Goal: Information Seeking & Learning: Learn about a topic

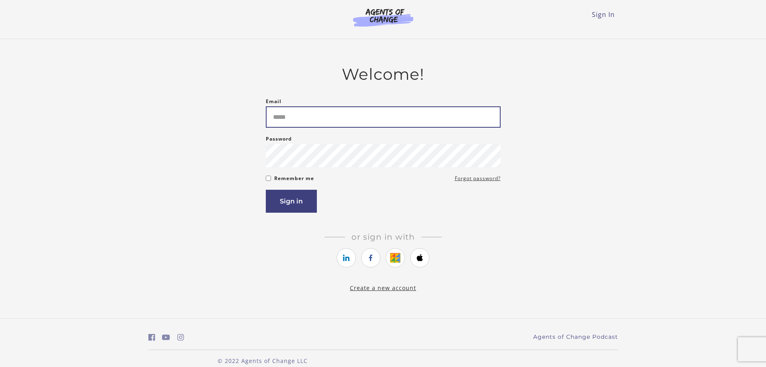
click at [437, 128] on input "Email" at bounding box center [383, 116] width 235 height 21
click at [387, 291] on div "Welcome! Email Please enter a valid email address Password Password must be at …" at bounding box center [383, 178] width 470 height 227
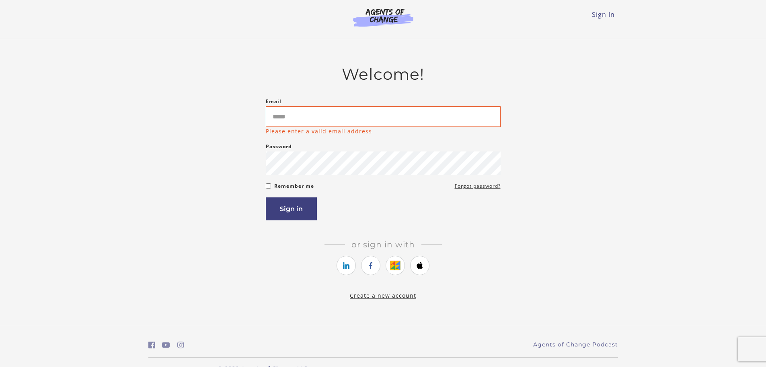
click at [389, 299] on link "Create a new account" at bounding box center [383, 295] width 66 height 8
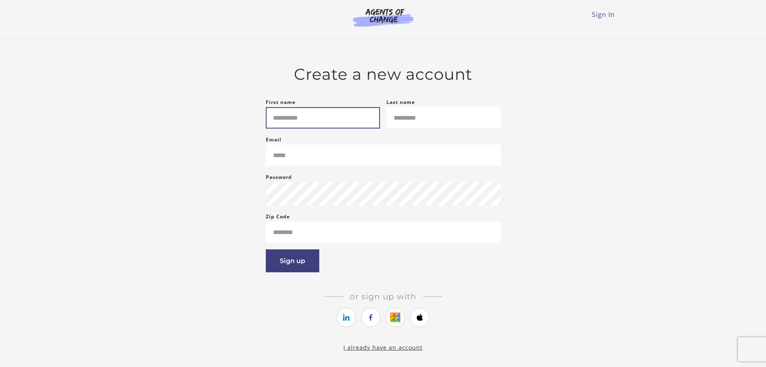
click at [322, 116] on input "First name" at bounding box center [323, 117] width 114 height 21
type input "*****"
type input "*"
type input "**********"
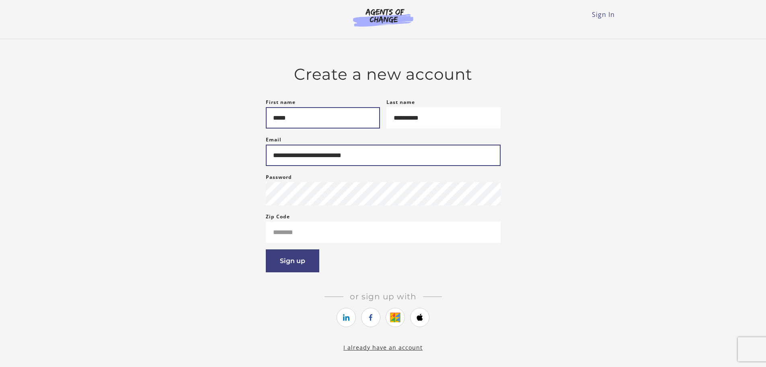
type input "**********"
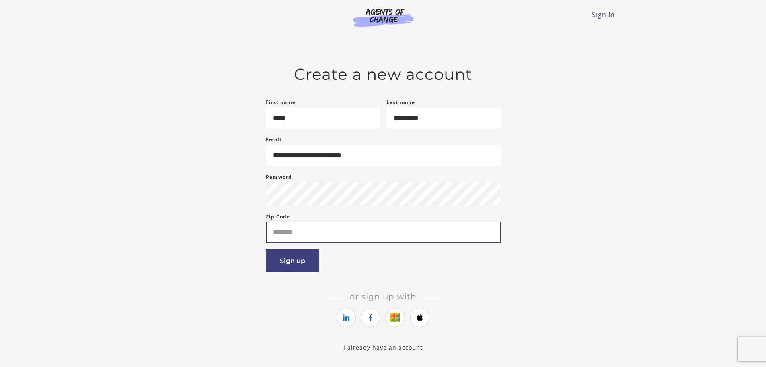
click at [323, 235] on input "Zip Code" at bounding box center [383, 231] width 235 height 21
type input "*****"
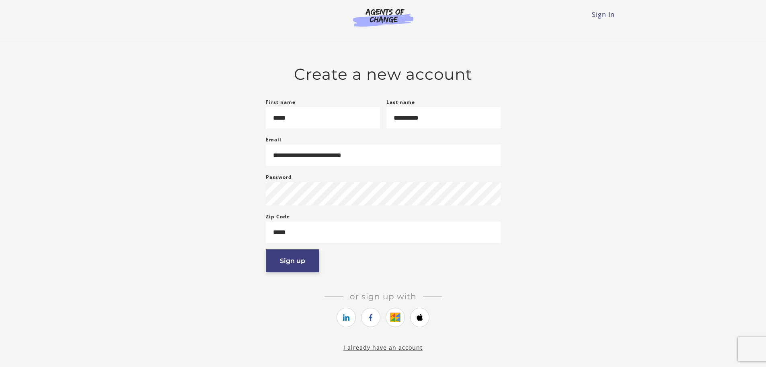
click at [297, 261] on button "Sign up" at bounding box center [293, 260] width 54 height 23
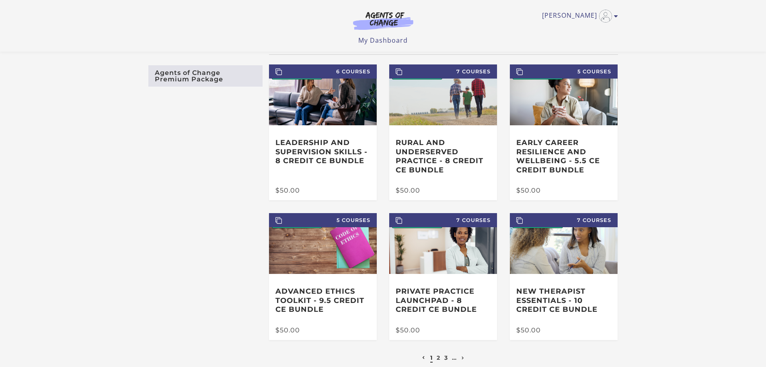
scroll to position [40, 0]
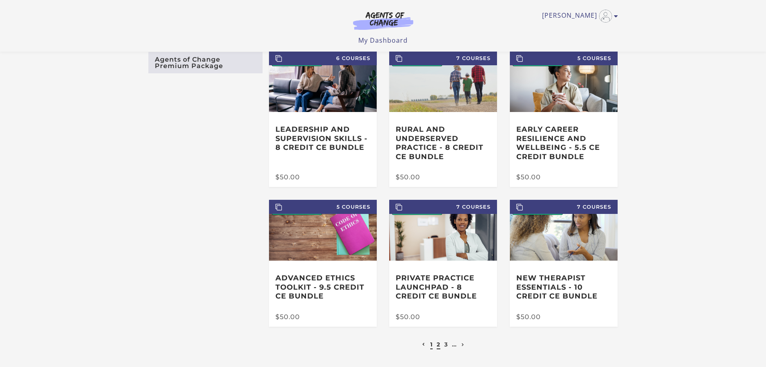
click at [439, 345] on link "2" at bounding box center [439, 343] width 4 height 7
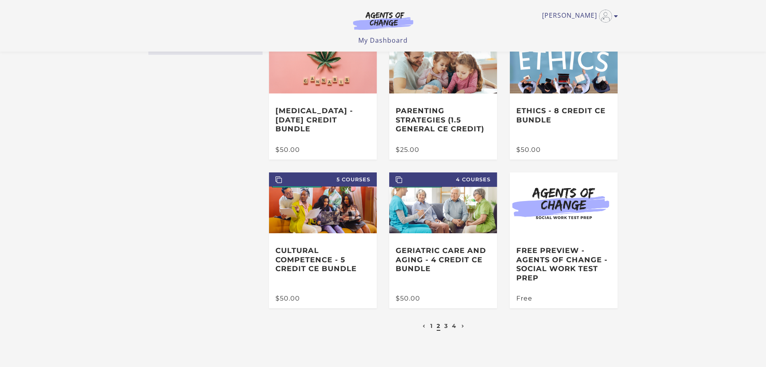
scroll to position [80, 0]
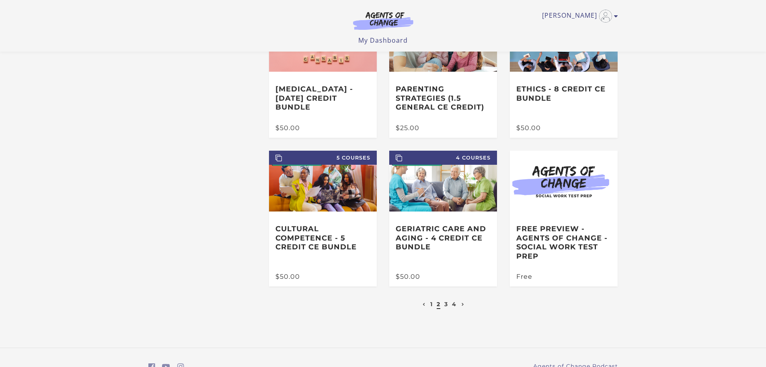
click at [445, 307] on li "3" at bounding box center [447, 304] width 6 height 10
click at [447, 306] on link "3" at bounding box center [447, 303] width 4 height 7
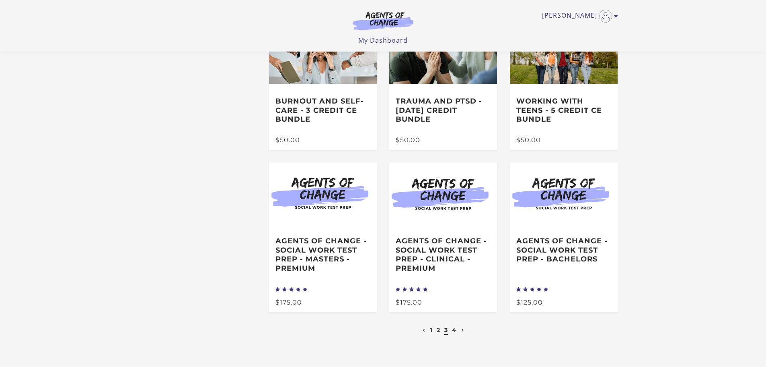
scroll to position [80, 0]
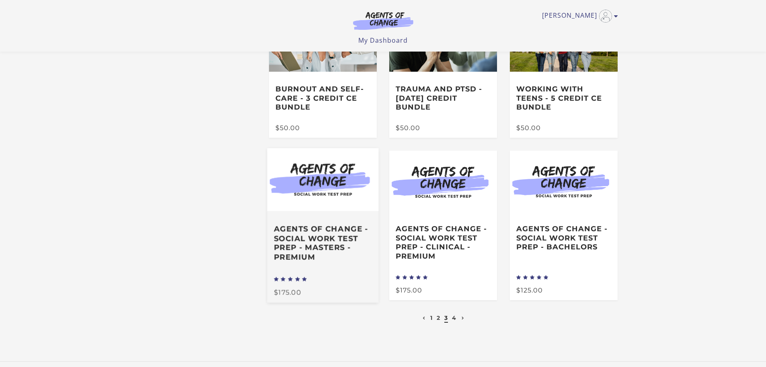
click at [323, 233] on h3 "Agents of Change - Social Work Test Prep - MASTERS - PREMIUM" at bounding box center [323, 242] width 98 height 37
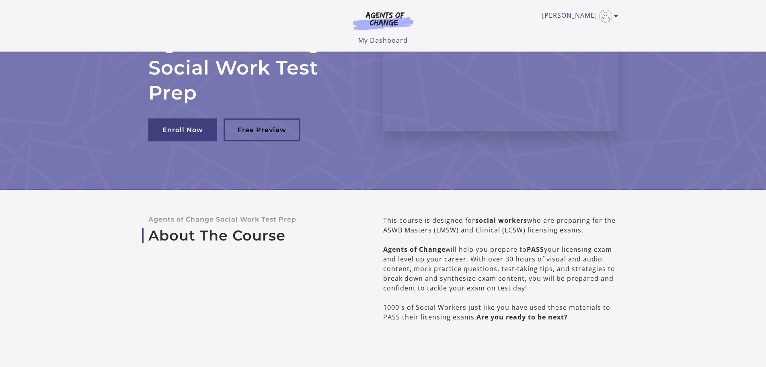
scroll to position [80, 0]
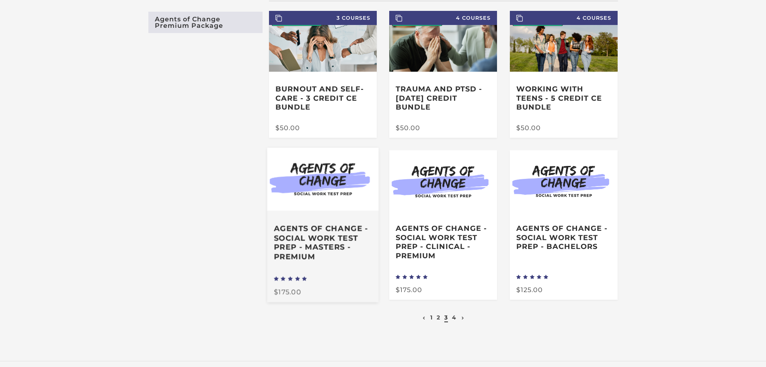
click at [326, 254] on h3 "Agents of Change - Social Work Test Prep - MASTERS - PREMIUM" at bounding box center [323, 242] width 98 height 37
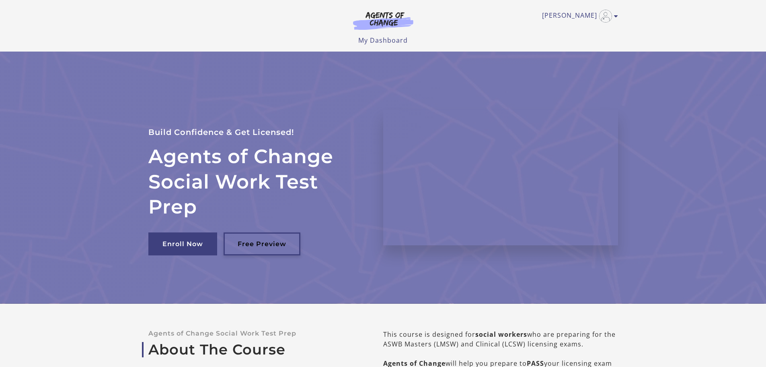
click at [278, 241] on link "Free Preview" at bounding box center [262, 243] width 77 height 23
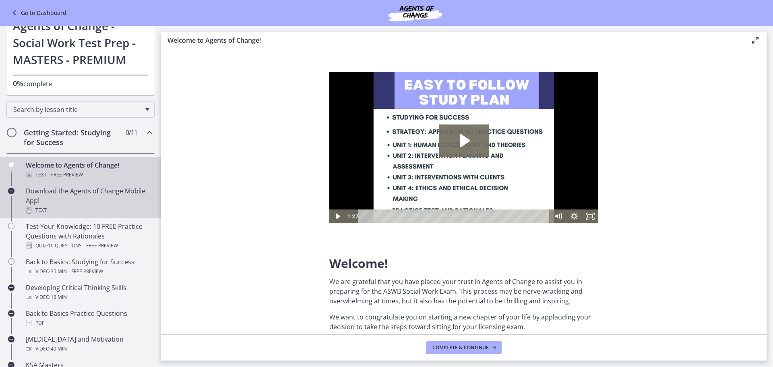
scroll to position [40, 0]
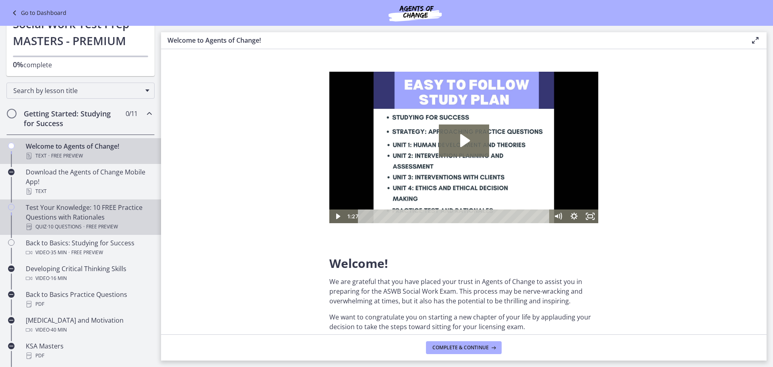
click at [133, 216] on div "Test Your Knowledge: 10 FREE Practice Questions with Rationales Quiz · 10 Quest…" at bounding box center [89, 216] width 126 height 29
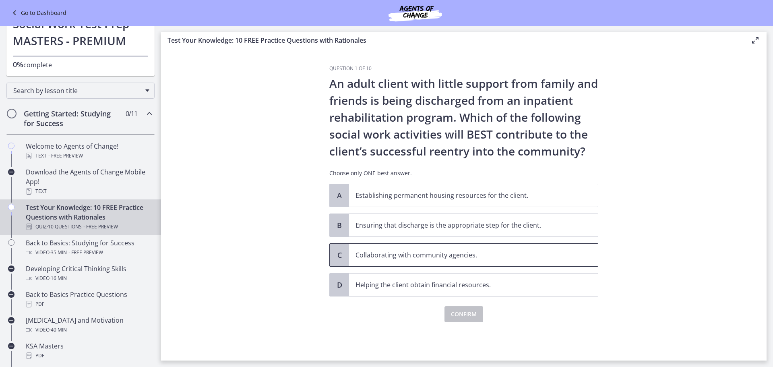
click at [389, 253] on p "Collaborating with community agencies." at bounding box center [465, 255] width 220 height 10
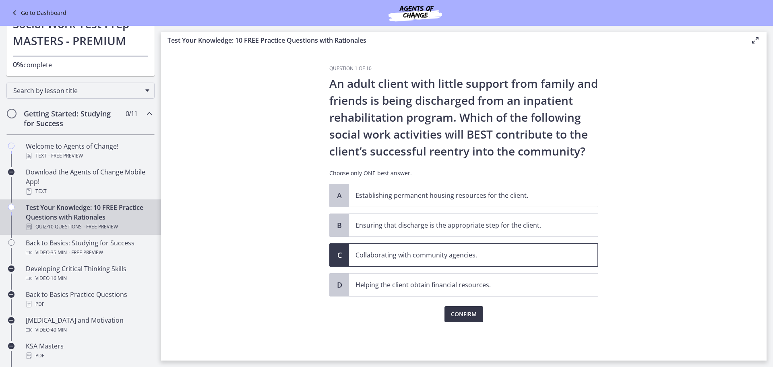
click at [453, 312] on span "Confirm" at bounding box center [464, 314] width 26 height 10
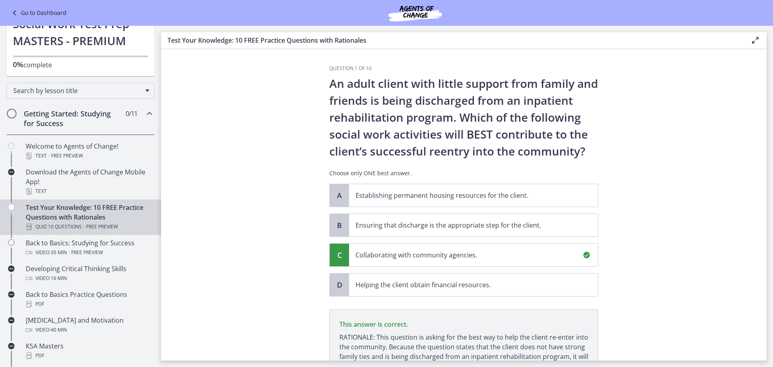
scroll to position [88, 0]
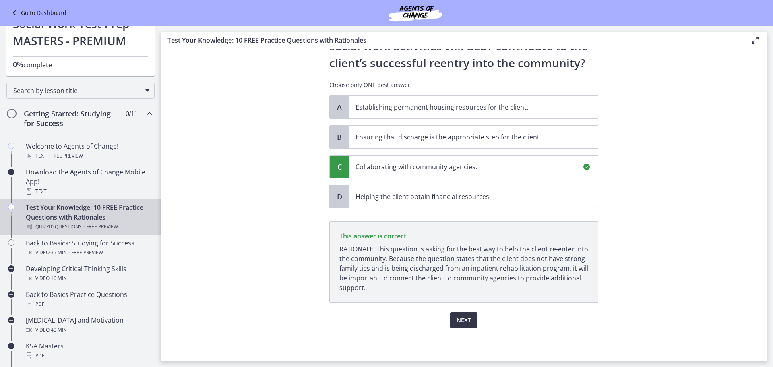
click at [456, 319] on span "Next" at bounding box center [463, 320] width 14 height 10
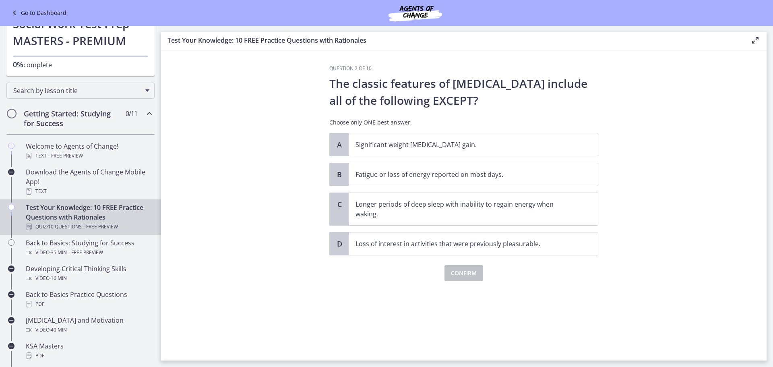
scroll to position [0, 0]
click at [393, 144] on p "Significant weight loss or weight gain." at bounding box center [465, 145] width 220 height 10
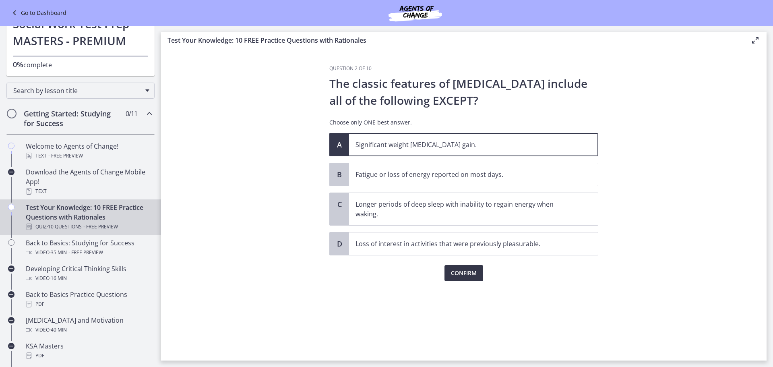
click at [456, 272] on span "Confirm" at bounding box center [464, 273] width 26 height 10
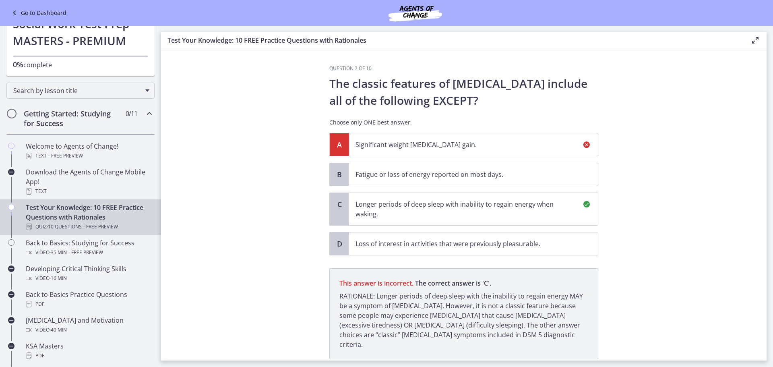
scroll to position [47, 0]
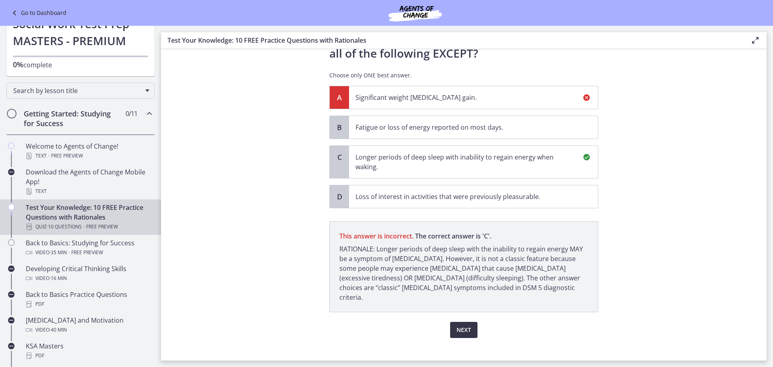
click at [464, 325] on span "Next" at bounding box center [463, 330] width 14 height 10
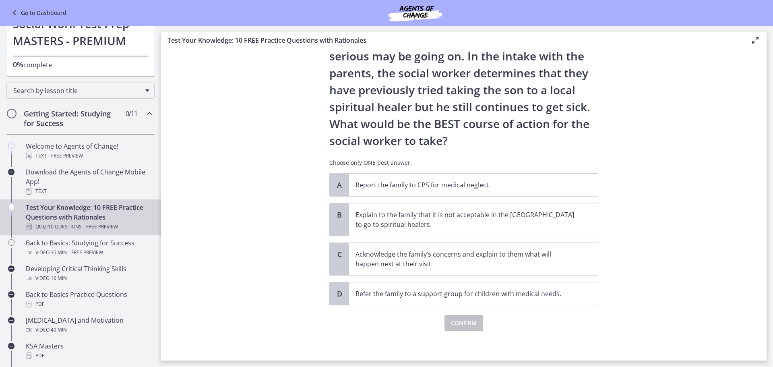
scroll to position [115, 0]
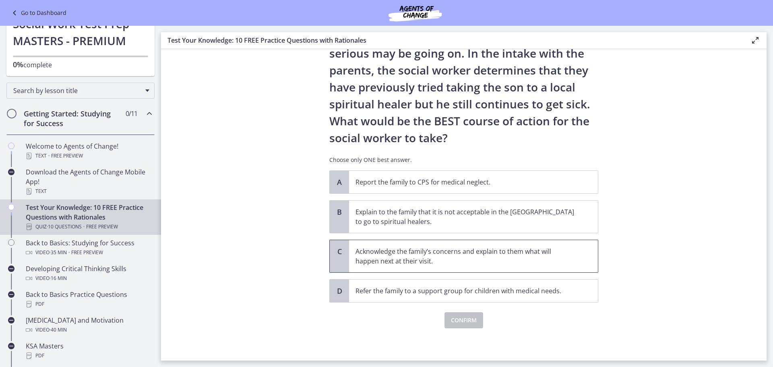
click at [474, 254] on p "Acknowledge the family’s concerns and explain to them what will happen next at …" at bounding box center [465, 255] width 220 height 19
click at [470, 320] on span "Confirm" at bounding box center [464, 320] width 26 height 10
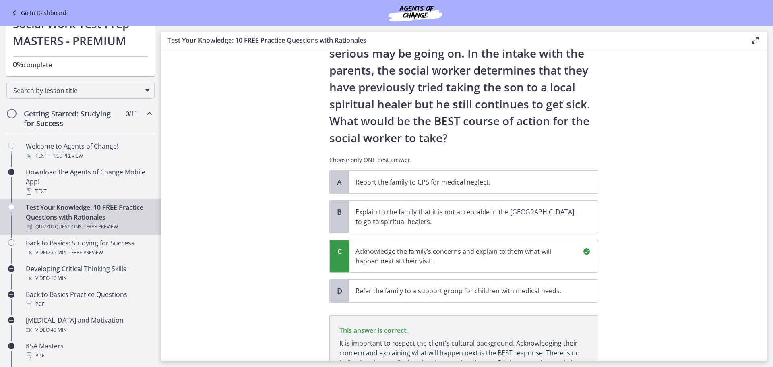
scroll to position [209, 0]
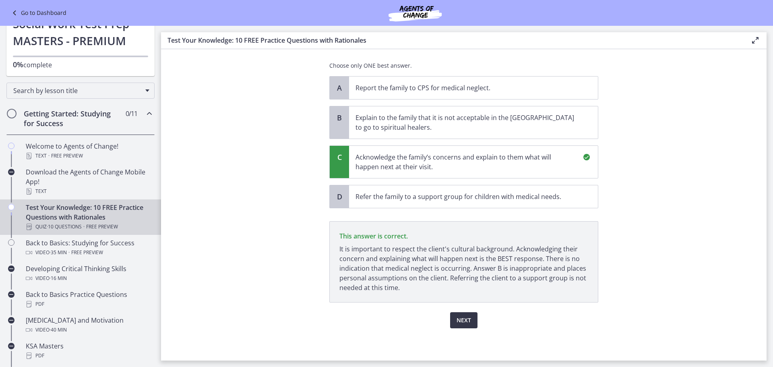
click at [459, 316] on span "Next" at bounding box center [463, 320] width 14 height 10
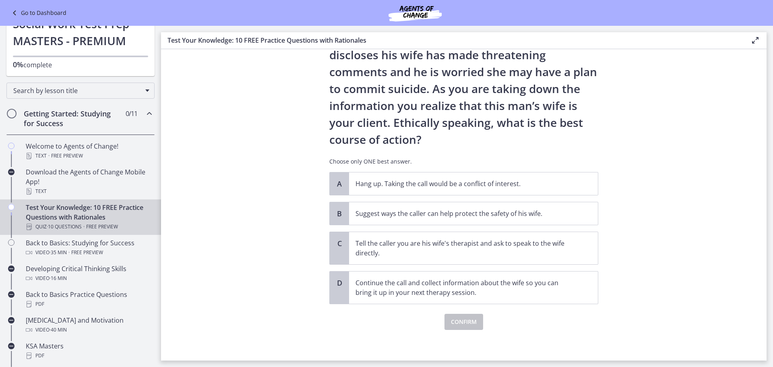
scroll to position [64, 0]
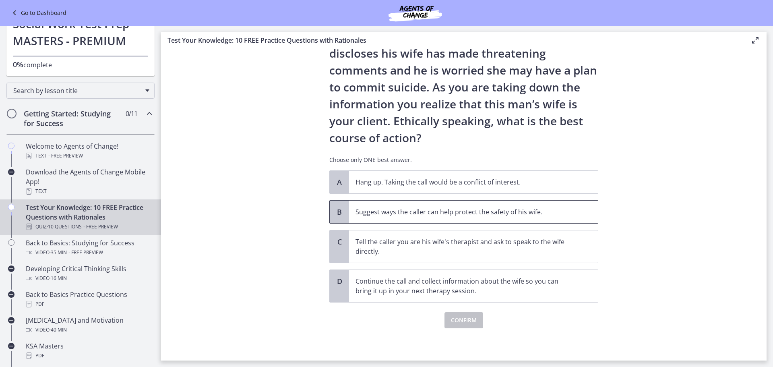
click at [558, 207] on p "Suggest ways the caller can help protect the safety of his wife." at bounding box center [465, 212] width 220 height 10
click at [469, 316] on span "Confirm" at bounding box center [464, 320] width 26 height 10
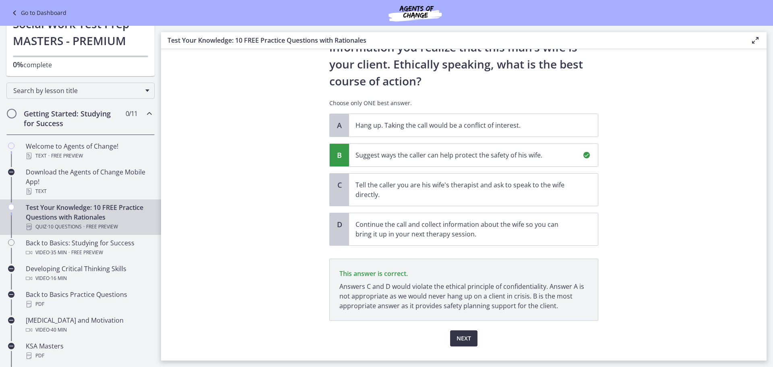
scroll to position [139, 0]
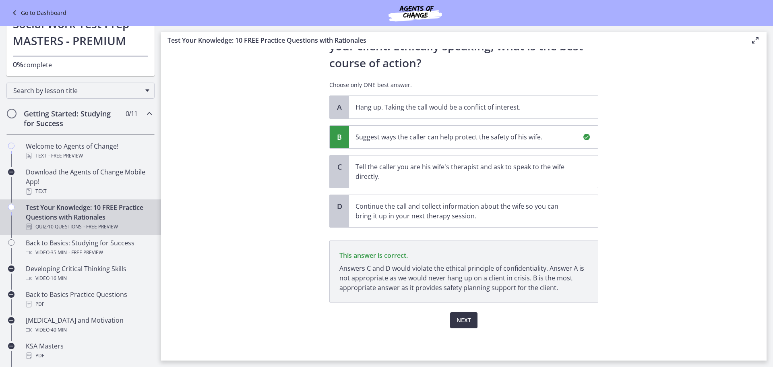
click at [462, 318] on span "Next" at bounding box center [463, 320] width 14 height 10
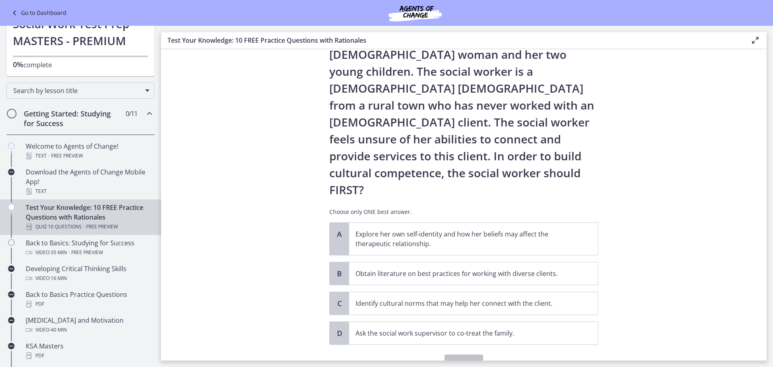
scroll to position [71, 0]
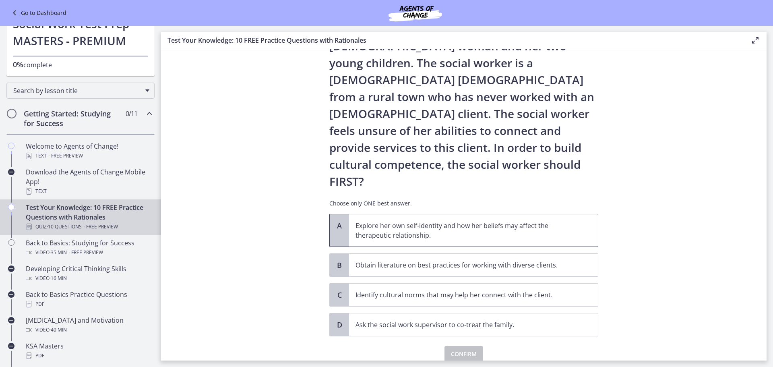
click at [581, 214] on span "Explore her own self-identity and how her beliefs may affect the therapeutic re…" at bounding box center [473, 230] width 249 height 32
click at [465, 349] on span "Confirm" at bounding box center [464, 354] width 26 height 10
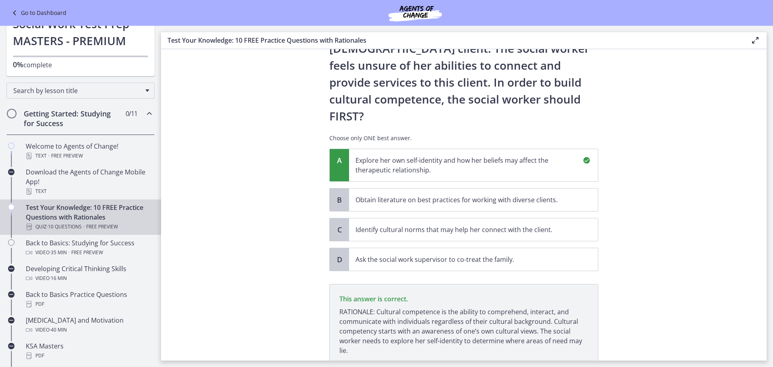
scroll to position [165, 0]
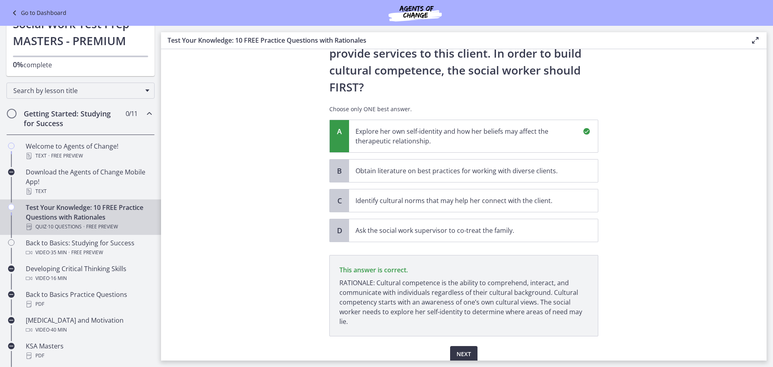
click at [457, 349] on span "Next" at bounding box center [463, 354] width 14 height 10
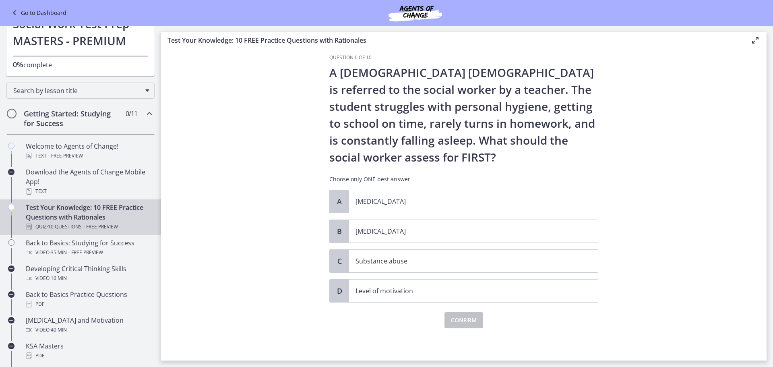
scroll to position [0, 0]
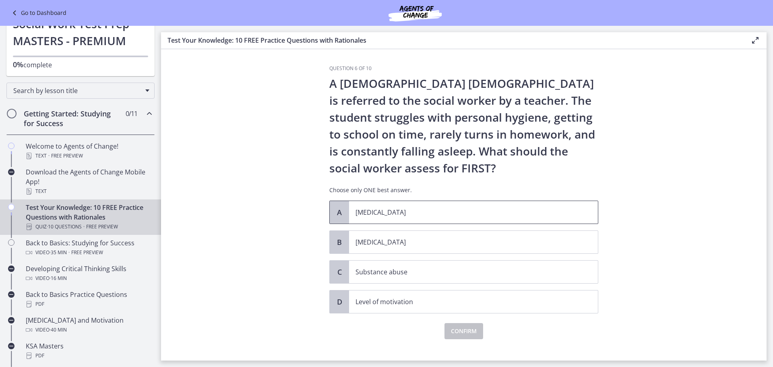
click at [484, 215] on p "Child abuse" at bounding box center [465, 212] width 220 height 10
click at [593, 239] on span "Child neglect" at bounding box center [473, 242] width 249 height 23
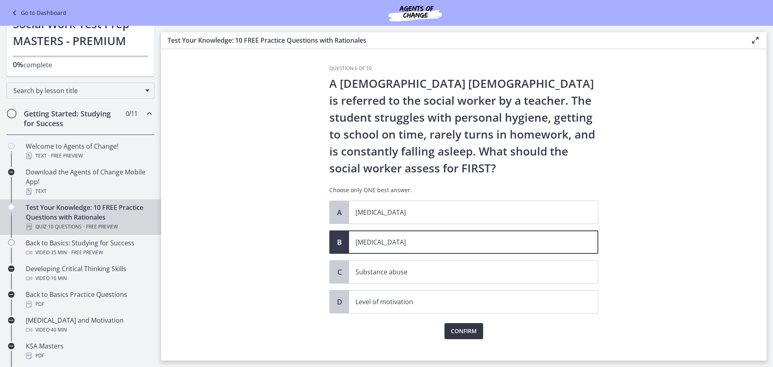
click at [468, 332] on span "Confirm" at bounding box center [464, 331] width 26 height 10
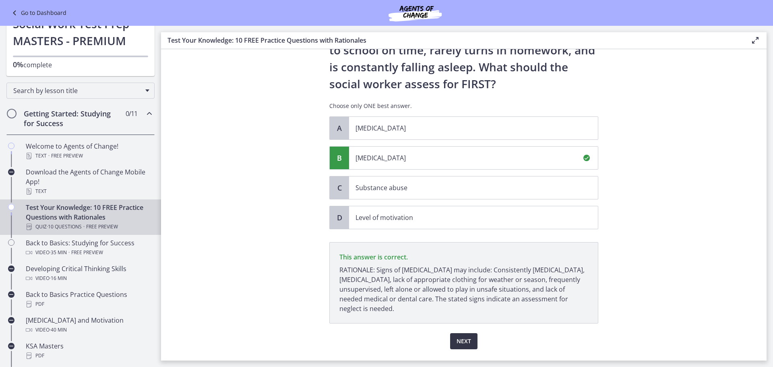
scroll to position [105, 0]
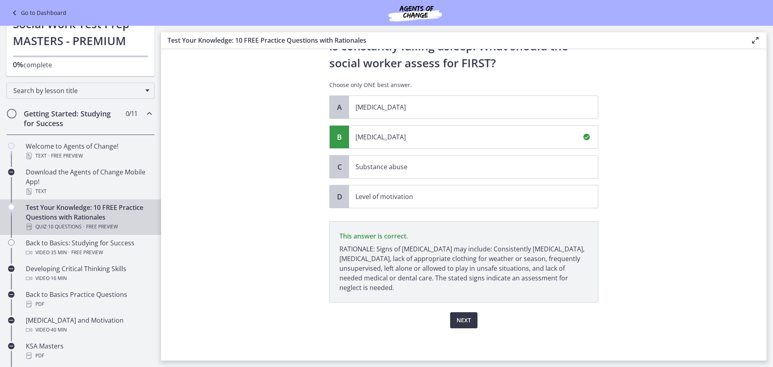
click at [466, 318] on span "Next" at bounding box center [463, 320] width 14 height 10
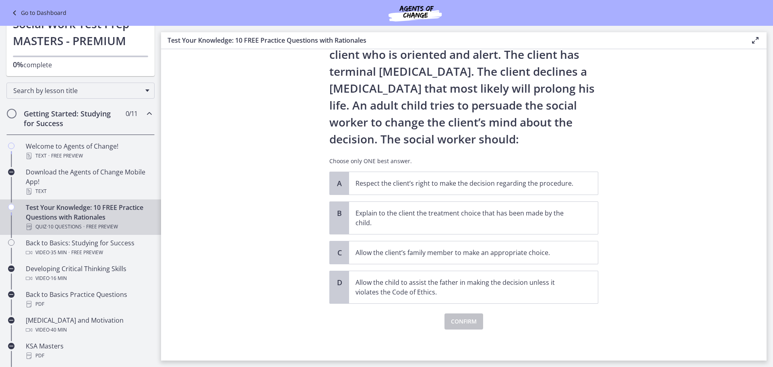
scroll to position [47, 0]
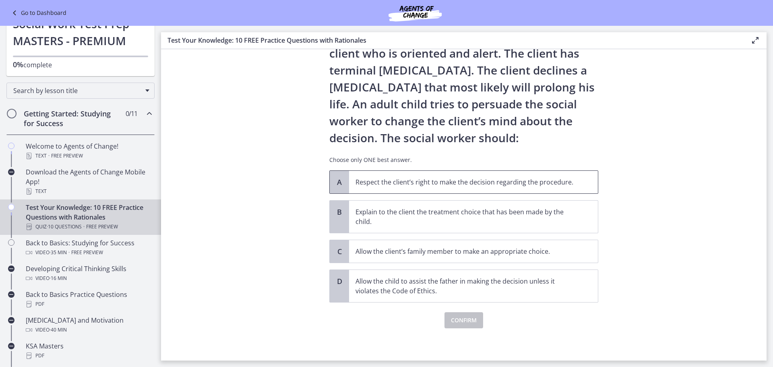
click at [571, 181] on p "Respect the client’s right to make the decision regarding the procedure." at bounding box center [465, 182] width 220 height 10
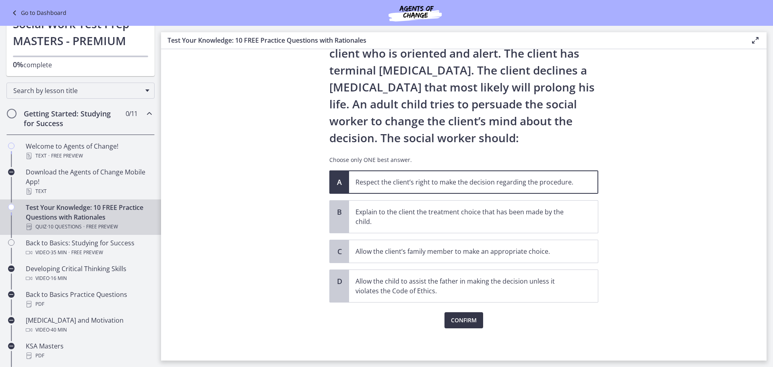
click at [468, 319] on span "Confirm" at bounding box center [464, 320] width 26 height 10
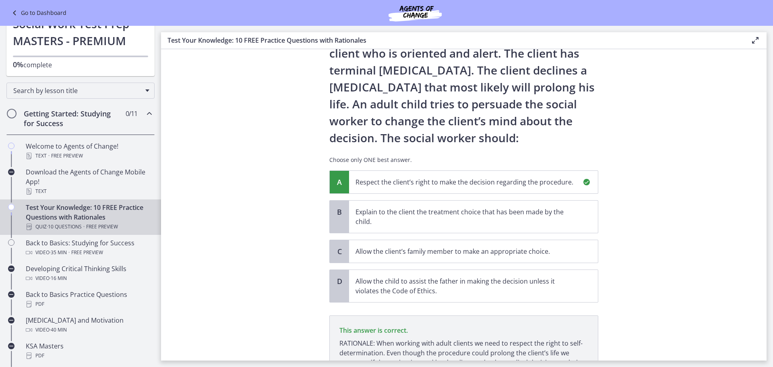
scroll to position [132, 0]
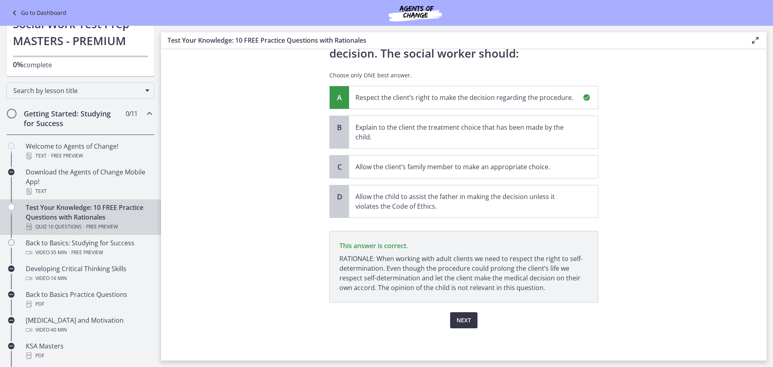
click at [466, 319] on span "Next" at bounding box center [463, 320] width 14 height 10
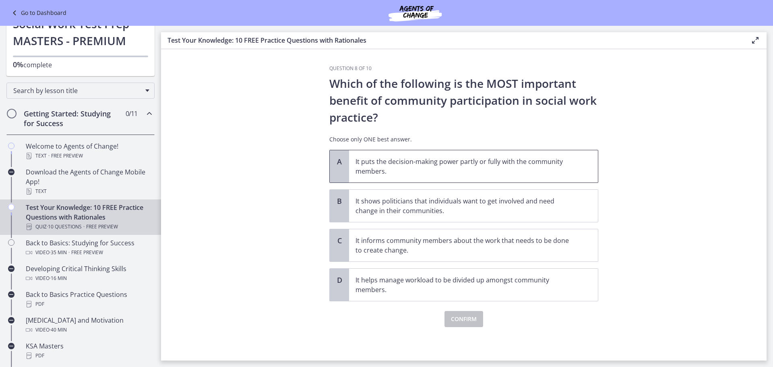
click at [527, 157] on p "It puts the decision-making power partly or fully with the community members." at bounding box center [465, 166] width 220 height 19
click at [461, 316] on span "Confirm" at bounding box center [464, 319] width 26 height 10
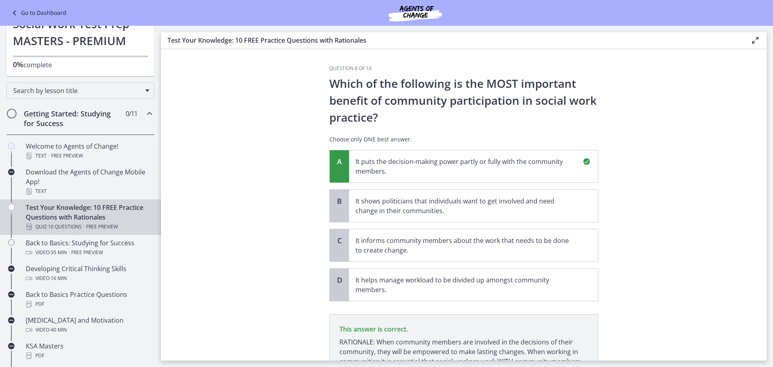
scroll to position [83, 0]
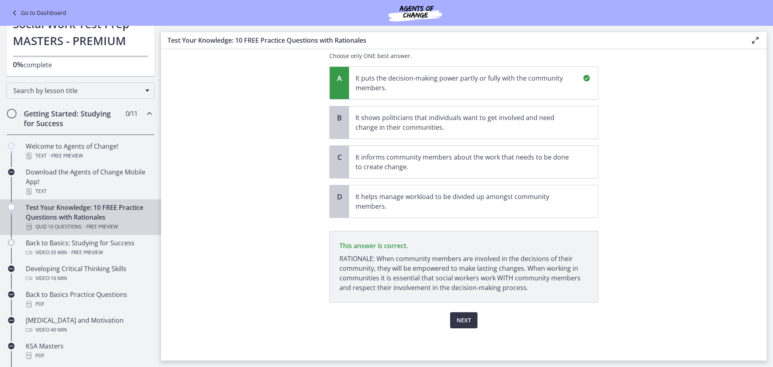
click at [459, 319] on span "Next" at bounding box center [463, 320] width 14 height 10
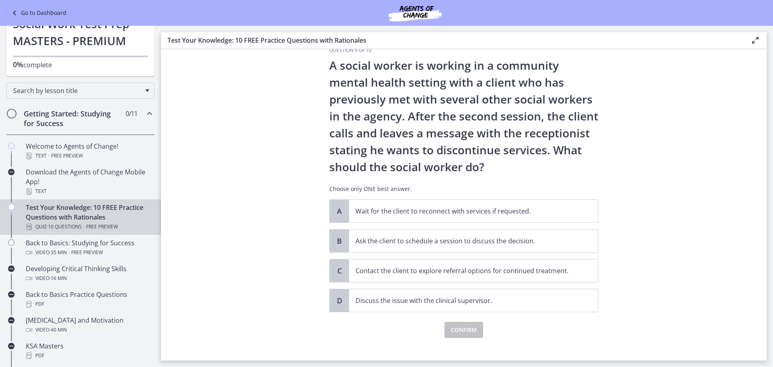
scroll to position [28, 0]
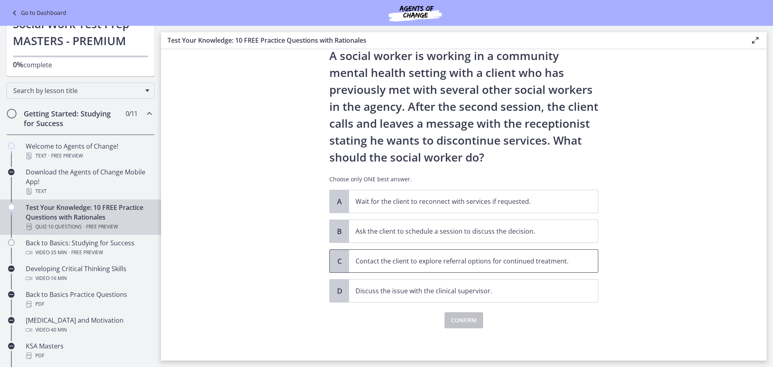
drag, startPoint x: 563, startPoint y: 253, endPoint x: 555, endPoint y: 256, distance: 8.1
drag, startPoint x: 555, startPoint y: 256, endPoint x: 528, endPoint y: 260, distance: 27.5
click at [528, 260] on p "Contact the client to explore referral options for continued treatment." at bounding box center [465, 261] width 220 height 10
click at [467, 316] on span "Confirm" at bounding box center [464, 320] width 26 height 10
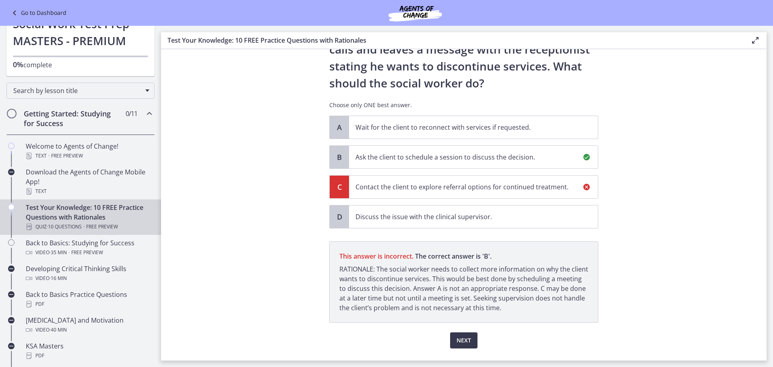
scroll to position [122, 0]
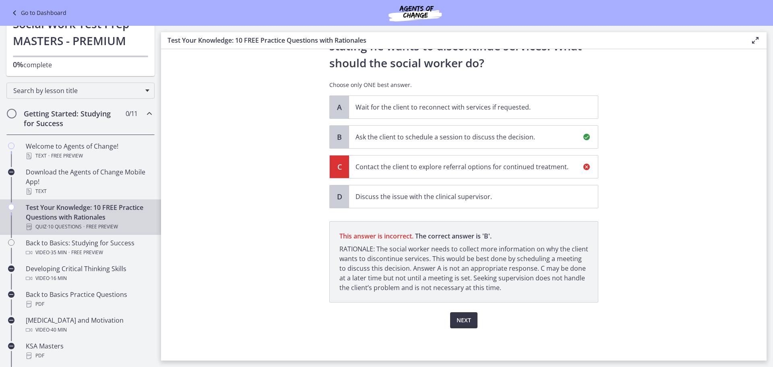
click at [459, 322] on span "Next" at bounding box center [463, 320] width 14 height 10
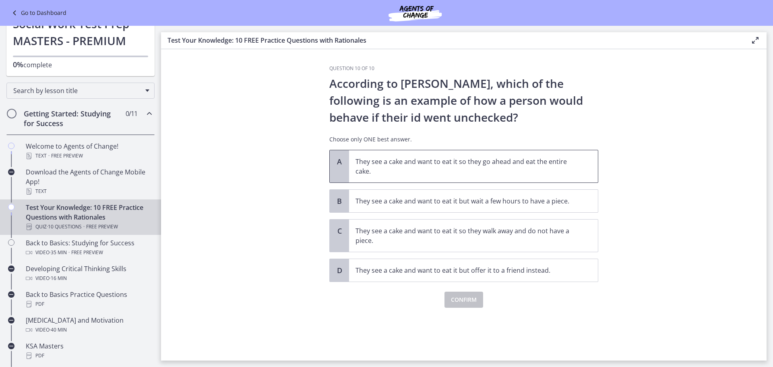
click at [582, 159] on span "They see a cake and want to eat it so they go ahead and eat the entire cake." at bounding box center [473, 166] width 249 height 32
click at [471, 299] on span "Confirm" at bounding box center [464, 300] width 26 height 10
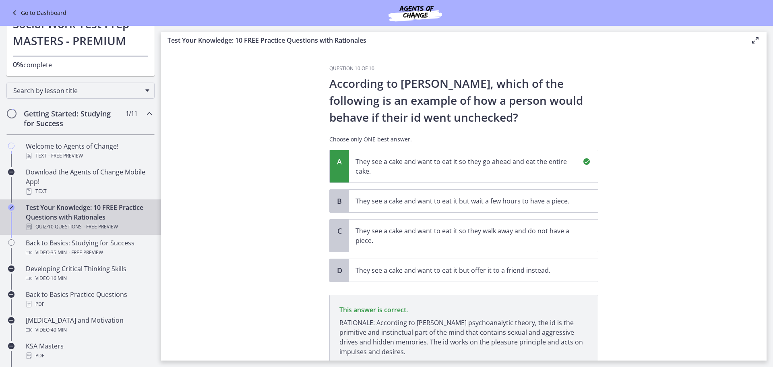
scroll to position [64, 0]
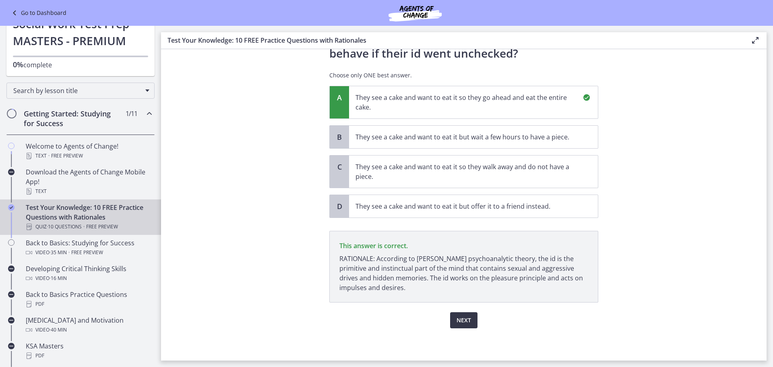
click at [462, 320] on span "Next" at bounding box center [463, 320] width 14 height 10
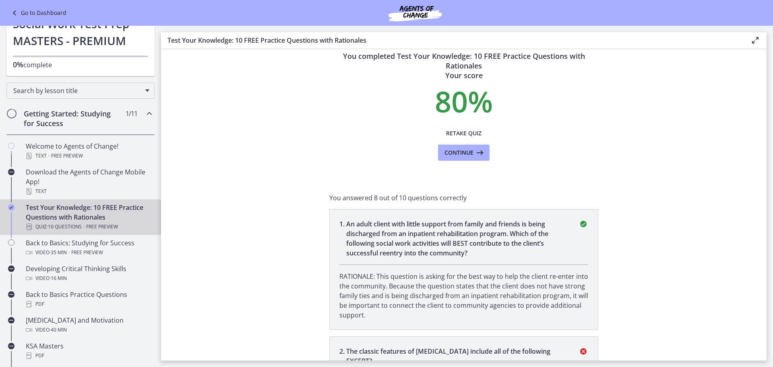
scroll to position [0, 0]
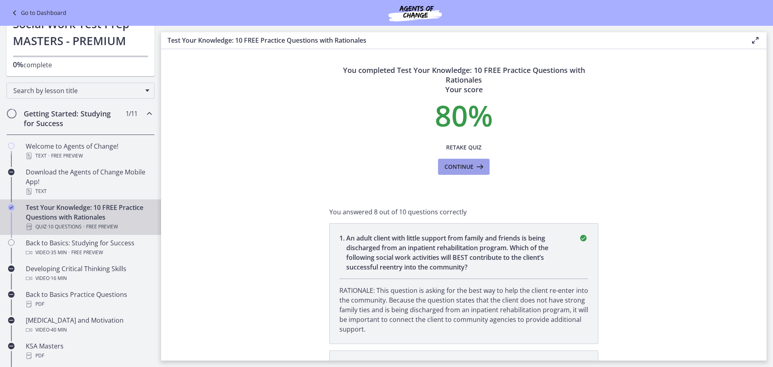
click at [461, 165] on span "Continue" at bounding box center [458, 167] width 29 height 10
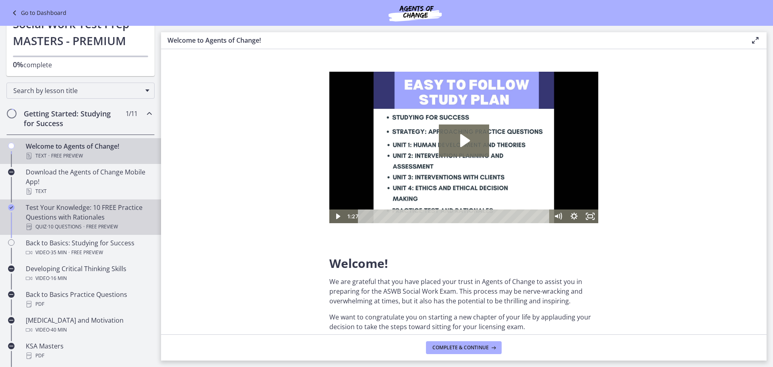
click at [99, 218] on div "Test Your Knowledge: 10 FREE Practice Questions with Rationales Quiz · 10 Quest…" at bounding box center [89, 216] width 126 height 29
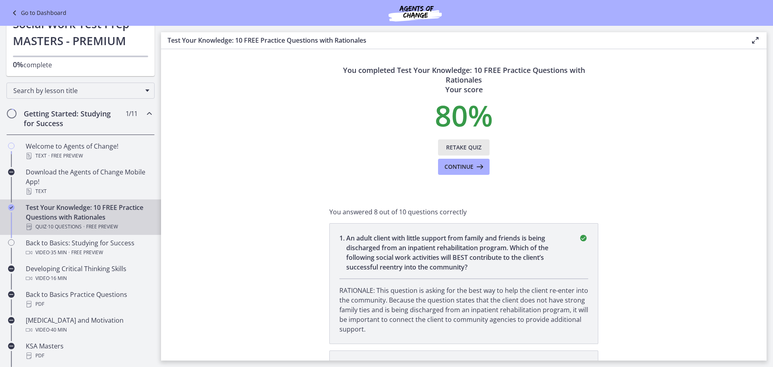
click at [453, 147] on span "Retake Quiz" at bounding box center [463, 147] width 35 height 10
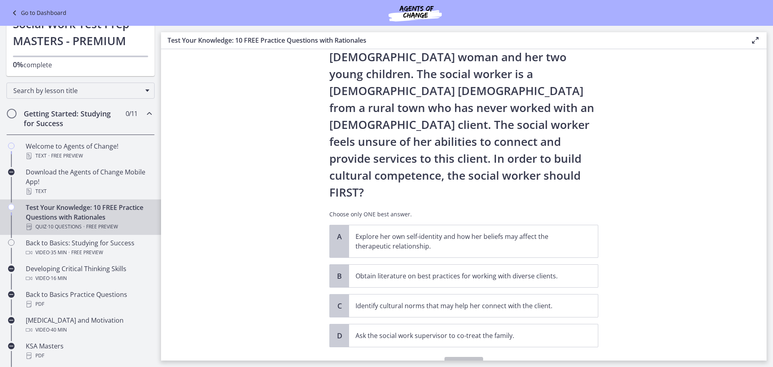
scroll to position [71, 0]
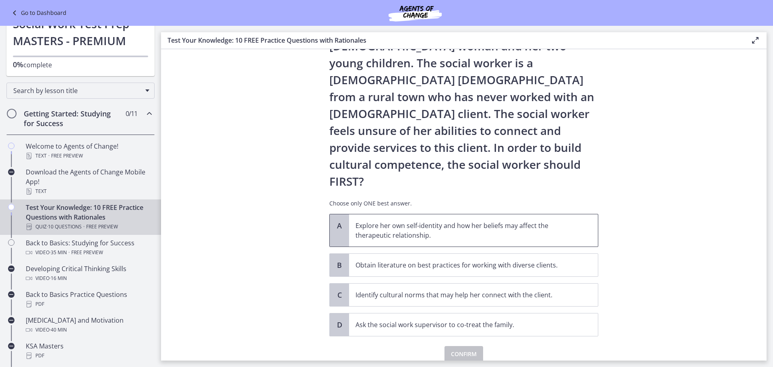
click at [507, 220] on p "Explore her own self-identity and how her beliefs may affect the therapeutic re…" at bounding box center [465, 229] width 220 height 19
click at [462, 349] on span "Confirm" at bounding box center [464, 354] width 26 height 10
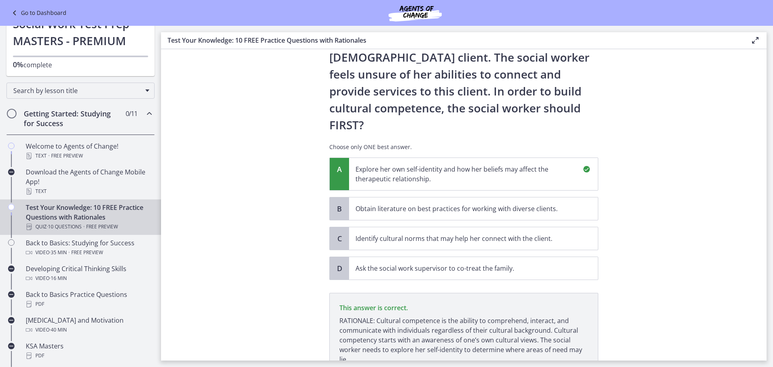
scroll to position [165, 0]
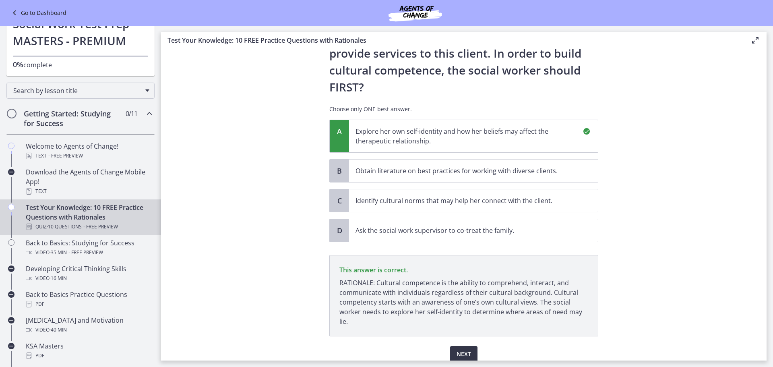
click at [462, 349] on span "Next" at bounding box center [463, 354] width 14 height 10
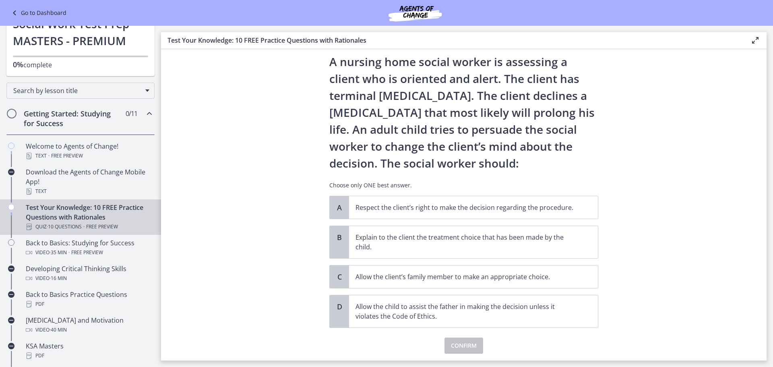
scroll to position [40, 0]
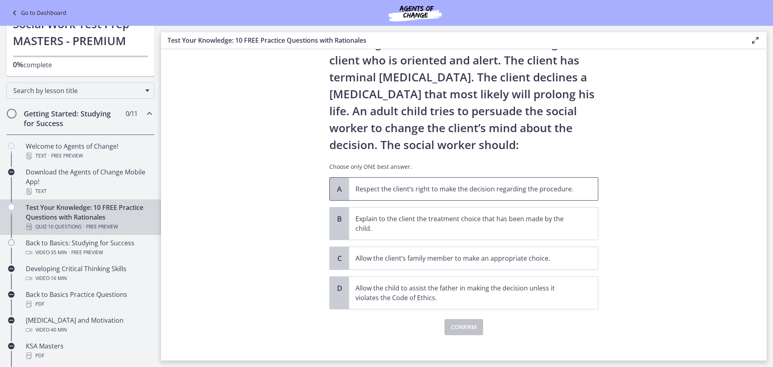
click at [510, 193] on p "Respect the client’s right to make the decision regarding the procedure." at bounding box center [465, 189] width 220 height 10
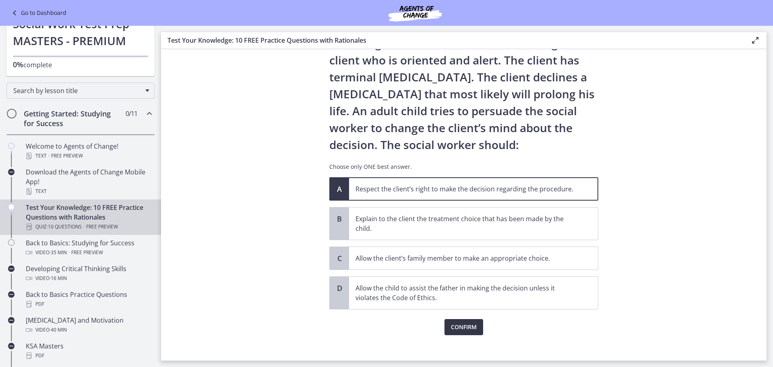
click at [462, 322] on span "Confirm" at bounding box center [464, 327] width 26 height 10
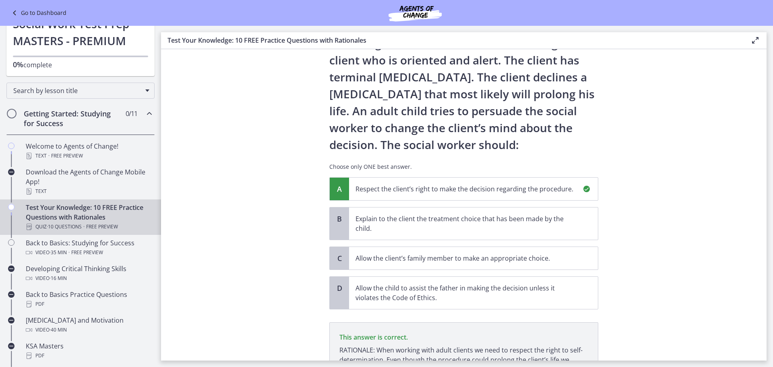
scroll to position [132, 0]
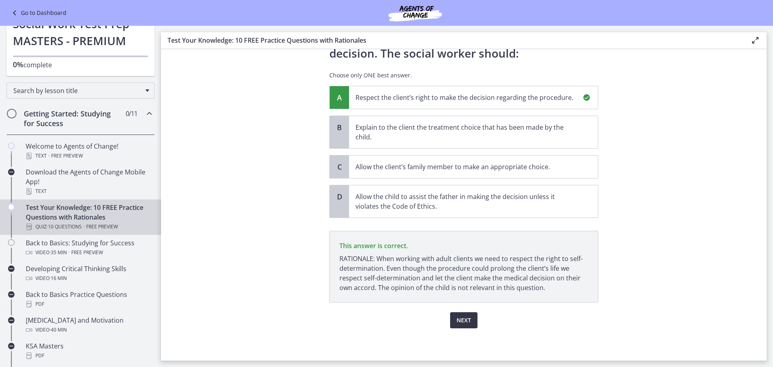
click at [464, 316] on span "Next" at bounding box center [463, 320] width 14 height 10
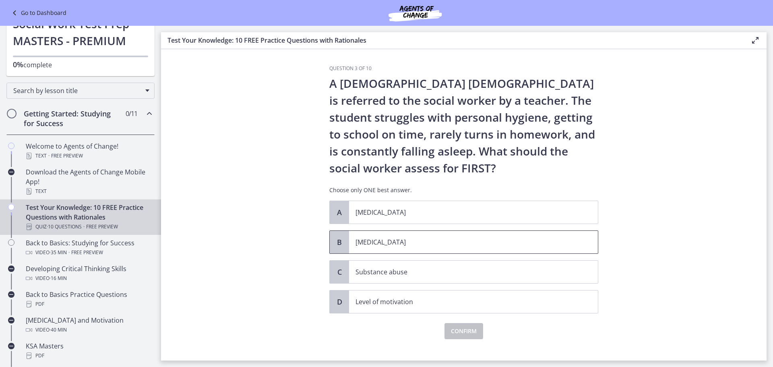
drag, startPoint x: 442, startPoint y: 228, endPoint x: 443, endPoint y: 233, distance: 4.4
click at [442, 229] on div "A Child abuse B Child neglect C Substance abuse D Level of motivation" at bounding box center [463, 256] width 269 height 113
click at [443, 236] on span "Child neglect" at bounding box center [473, 242] width 249 height 23
click at [459, 330] on span "Confirm" at bounding box center [464, 331] width 26 height 10
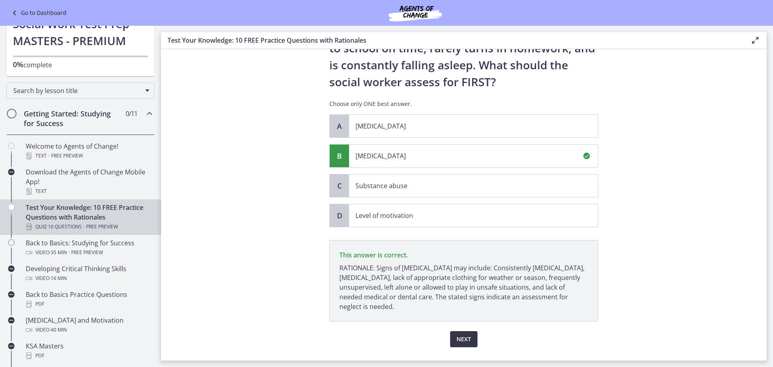
scroll to position [105, 0]
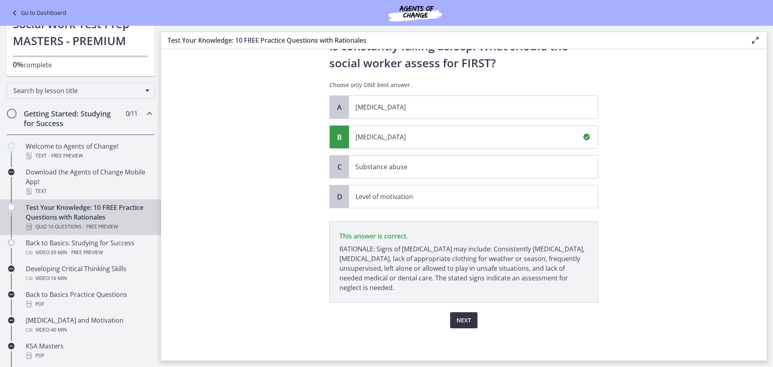
click at [460, 321] on span "Next" at bounding box center [463, 320] width 14 height 10
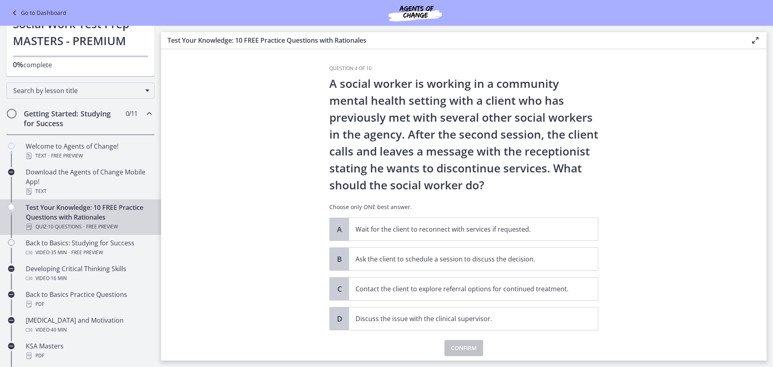
scroll to position [28, 0]
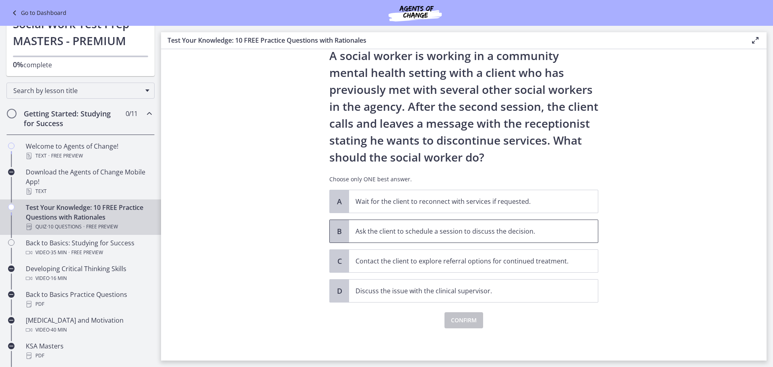
drag, startPoint x: 521, startPoint y: 235, endPoint x: 519, endPoint y: 239, distance: 4.9
click at [520, 235] on p "Ask the client to schedule a session to discuss the decision." at bounding box center [465, 231] width 220 height 10
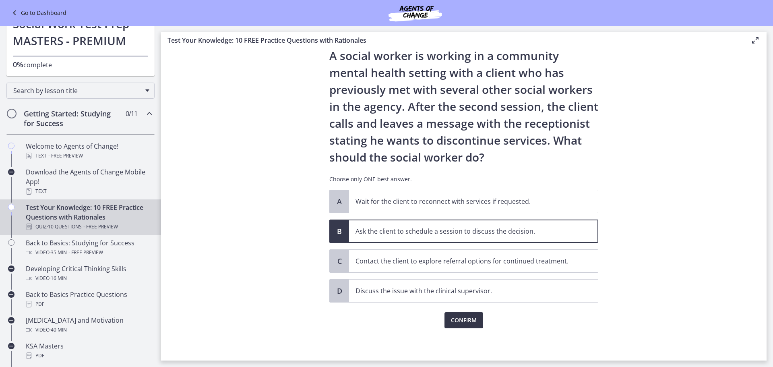
click at [470, 321] on span "Confirm" at bounding box center [464, 320] width 26 height 10
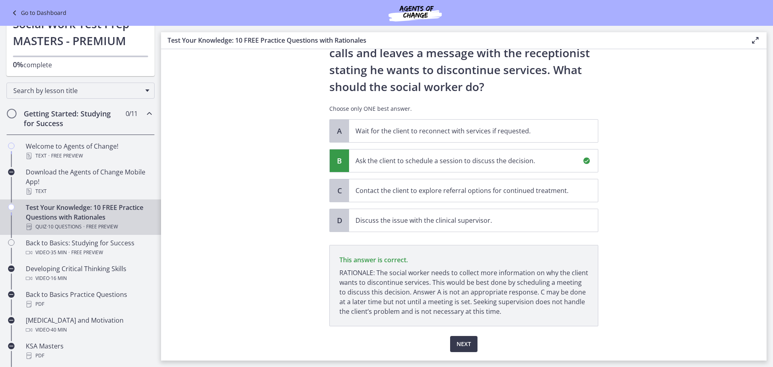
scroll to position [122, 0]
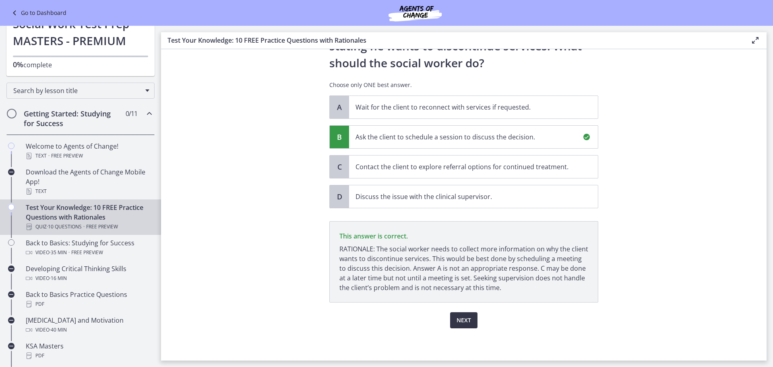
click at [466, 318] on span "Next" at bounding box center [463, 320] width 14 height 10
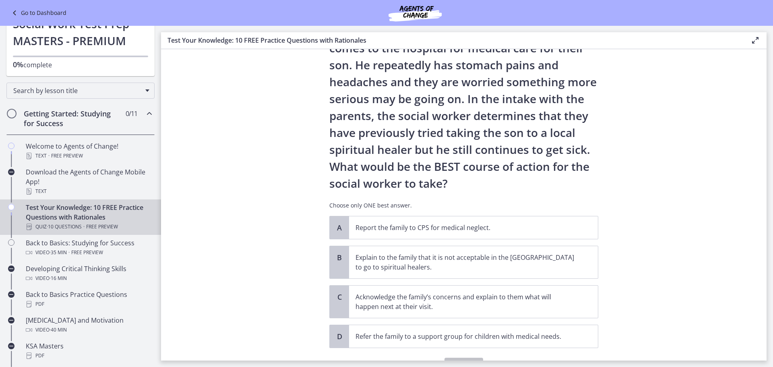
scroll to position [115, 0]
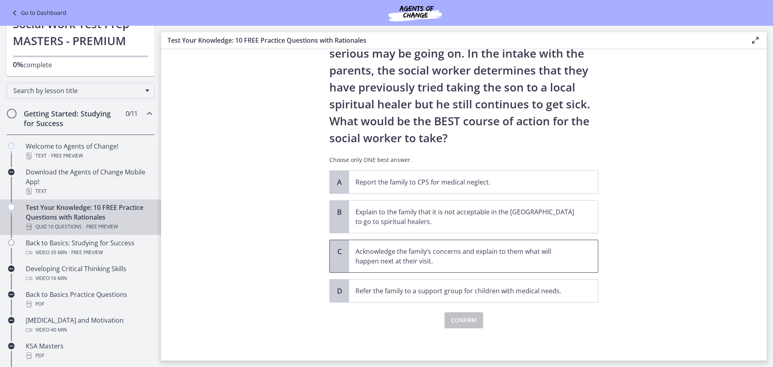
click at [562, 260] on p "Acknowledge the family’s concerns and explain to them what will happen next at …" at bounding box center [465, 255] width 220 height 19
click at [466, 320] on span "Confirm" at bounding box center [464, 320] width 26 height 10
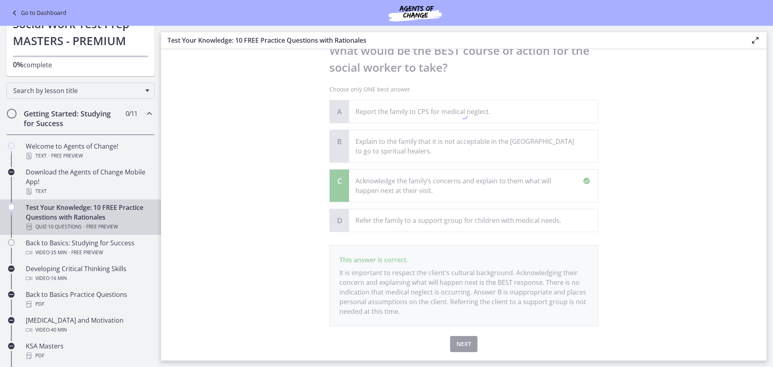
scroll to position [209, 0]
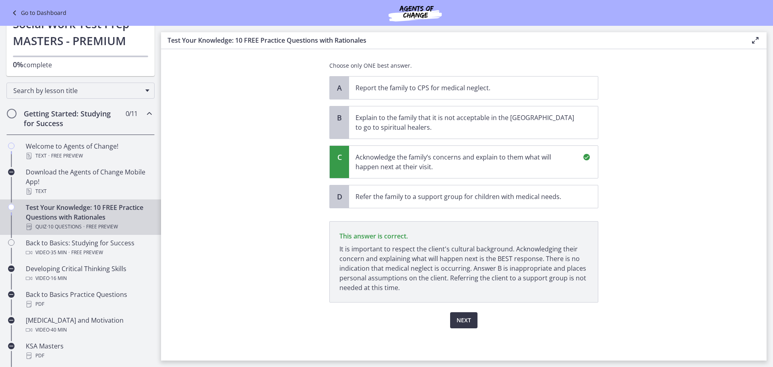
click at [465, 321] on span "Next" at bounding box center [463, 320] width 14 height 10
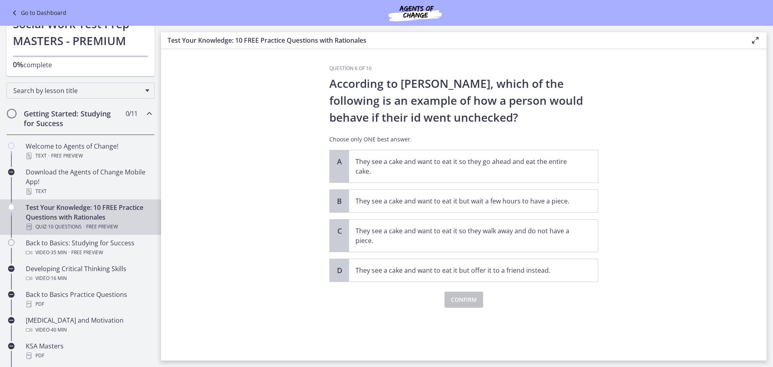
scroll to position [0, 0]
click at [436, 167] on p "They see a cake and want to eat it so they go ahead and eat the entire cake." at bounding box center [465, 166] width 220 height 19
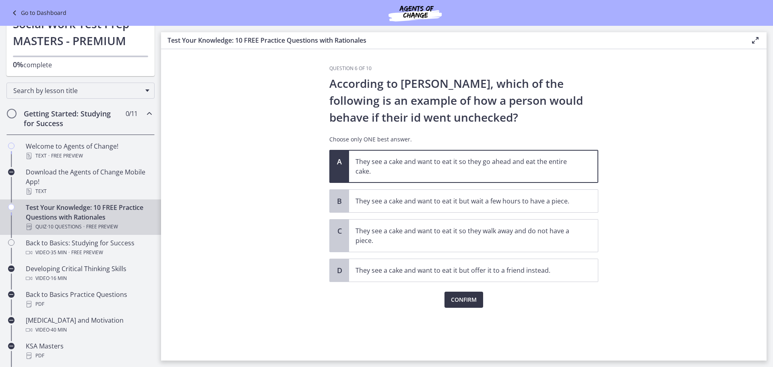
click at [462, 301] on span "Confirm" at bounding box center [464, 300] width 26 height 10
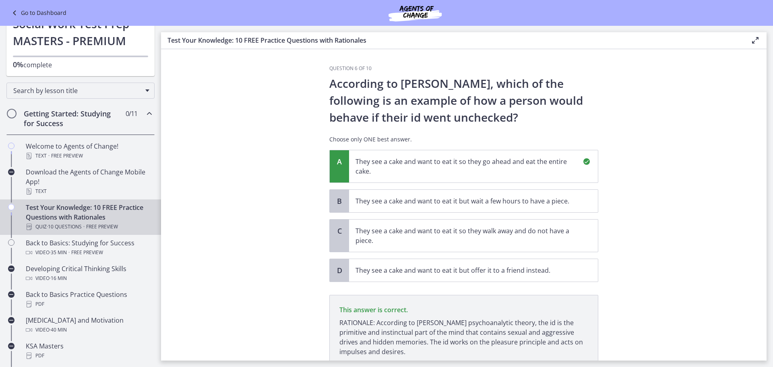
scroll to position [64, 0]
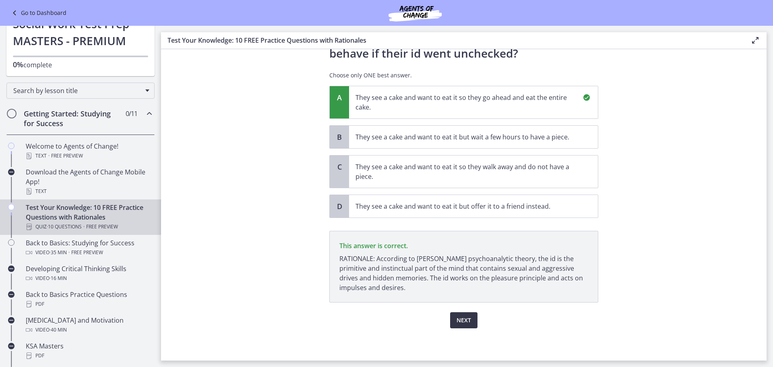
click at [460, 325] on button "Next" at bounding box center [463, 320] width 27 height 16
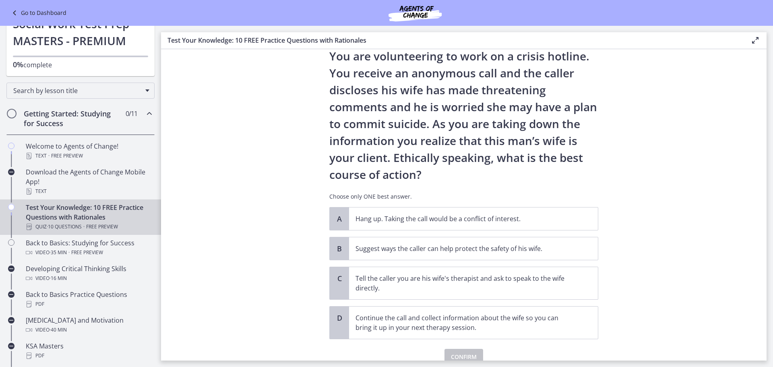
scroll to position [40, 0]
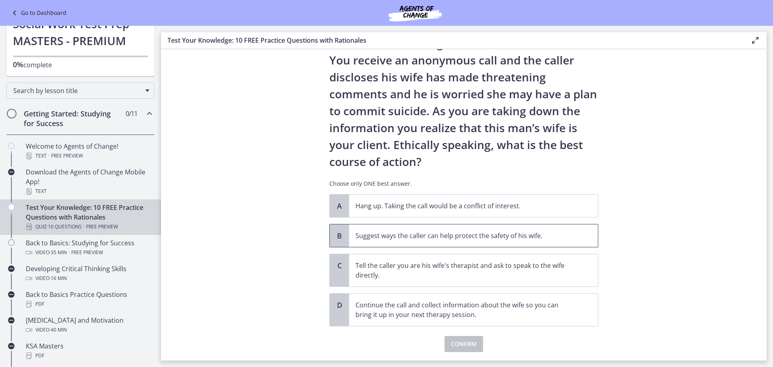
click at [494, 238] on p "Suggest ways the caller can help protect the safety of his wife." at bounding box center [465, 236] width 220 height 10
click at [470, 337] on button "Confirm" at bounding box center [463, 344] width 39 height 16
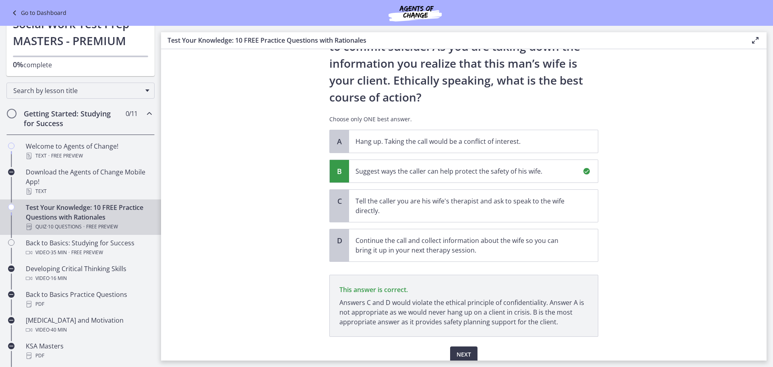
scroll to position [139, 0]
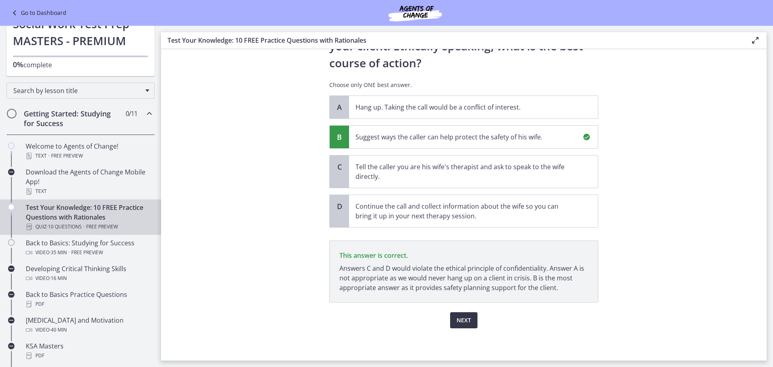
drag, startPoint x: 457, startPoint y: 321, endPoint x: 461, endPoint y: 319, distance: 4.1
click at [457, 321] on span "Next" at bounding box center [463, 320] width 14 height 10
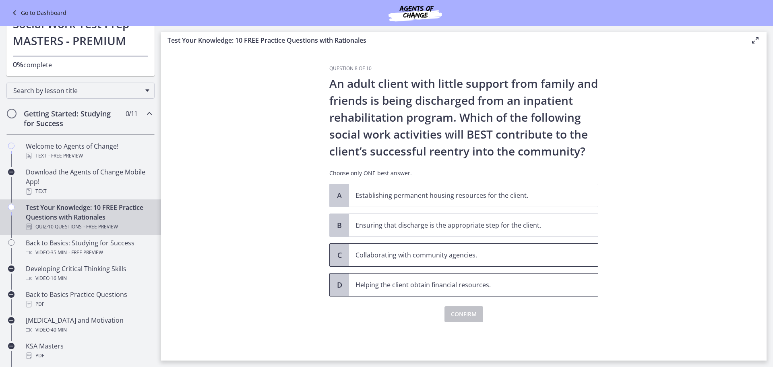
drag, startPoint x: 496, startPoint y: 255, endPoint x: 487, endPoint y: 279, distance: 25.7
click at [495, 256] on p "Collaborating with community agencies." at bounding box center [465, 255] width 220 height 10
click at [470, 311] on span "Confirm" at bounding box center [464, 314] width 26 height 10
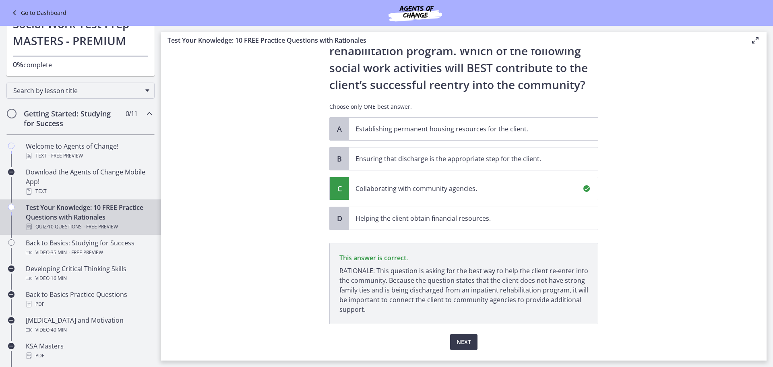
scroll to position [88, 0]
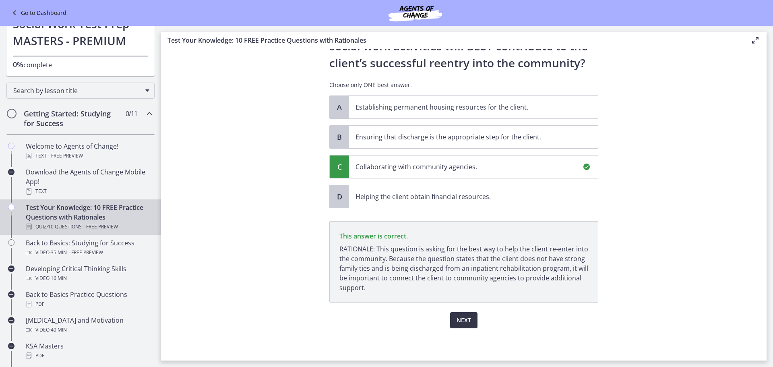
click at [458, 320] on span "Next" at bounding box center [463, 320] width 14 height 10
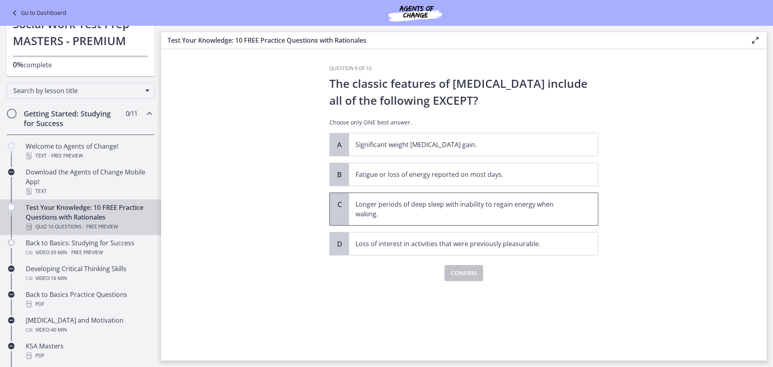
drag, startPoint x: 415, startPoint y: 212, endPoint x: 420, endPoint y: 221, distance: 10.6
click at [415, 213] on p "Longer periods of deep sleep with inability to regain energy when waking." at bounding box center [465, 208] width 220 height 19
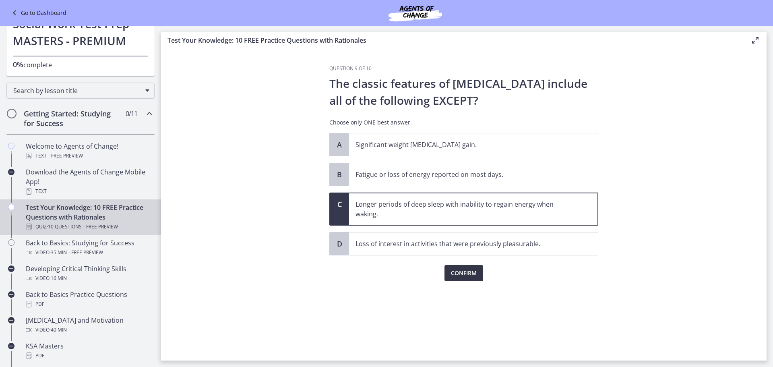
click at [464, 271] on span "Confirm" at bounding box center [464, 273] width 26 height 10
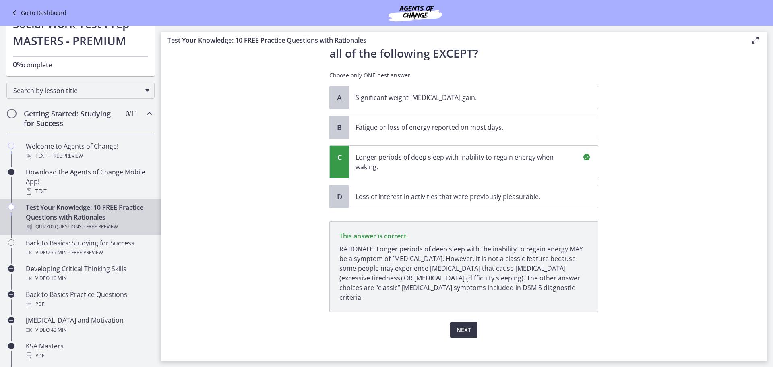
scroll to position [47, 0]
click at [461, 325] on span "Next" at bounding box center [463, 330] width 14 height 10
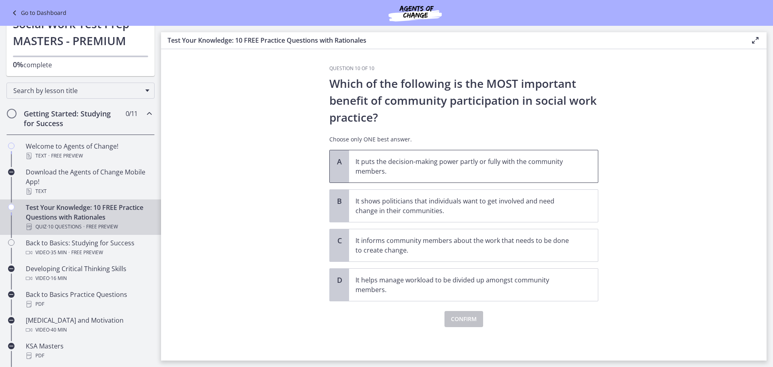
click at [431, 174] on p "It puts the decision-making power partly or fully with the community members." at bounding box center [465, 166] width 220 height 19
click at [455, 318] on span "Confirm" at bounding box center [464, 319] width 26 height 10
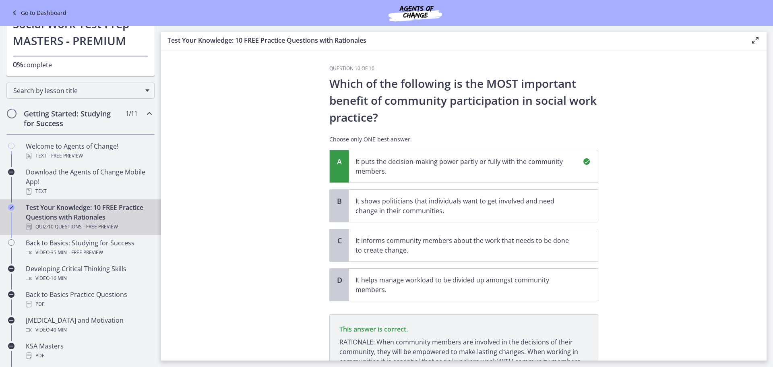
scroll to position [83, 0]
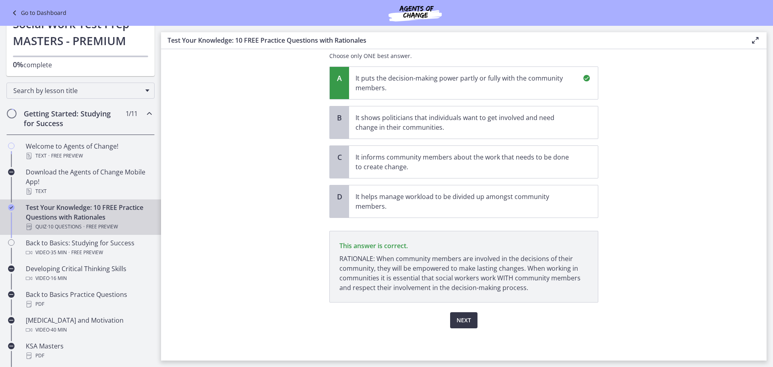
click at [457, 315] on span "Next" at bounding box center [463, 320] width 14 height 10
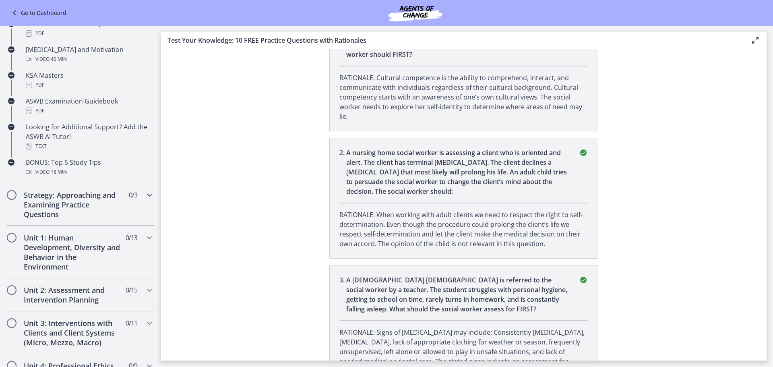
scroll to position [322, 0]
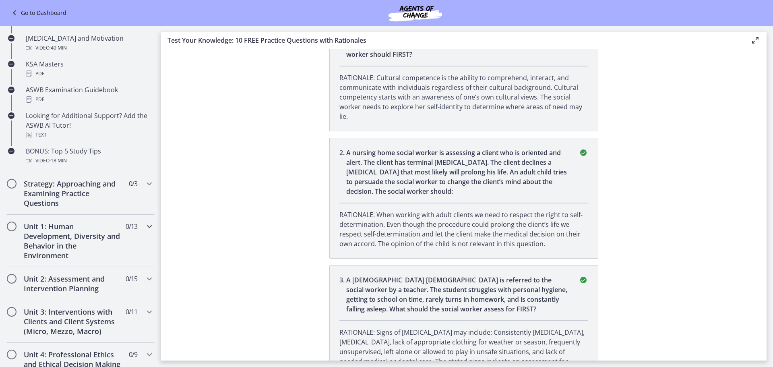
click at [144, 222] on icon "Chapters" at bounding box center [149, 226] width 10 height 10
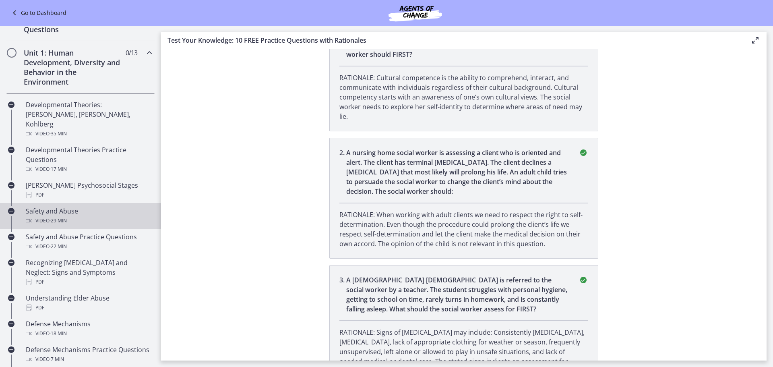
scroll to position [121, 0]
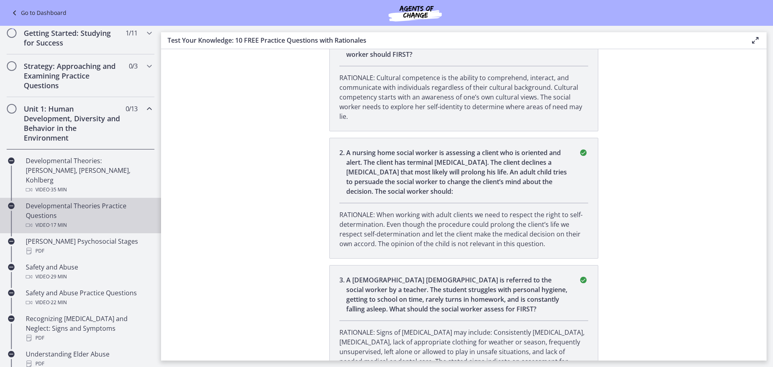
click at [136, 206] on div "Developmental Theories Practice Questions Video · 17 min" at bounding box center [89, 215] width 126 height 29
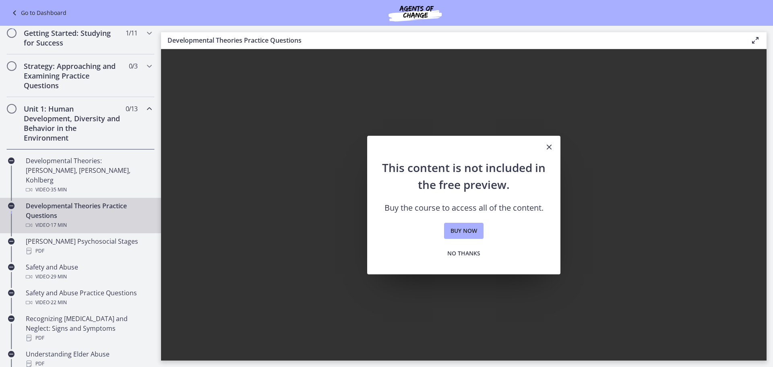
click at [549, 145] on icon "Close" at bounding box center [549, 147] width 10 height 10
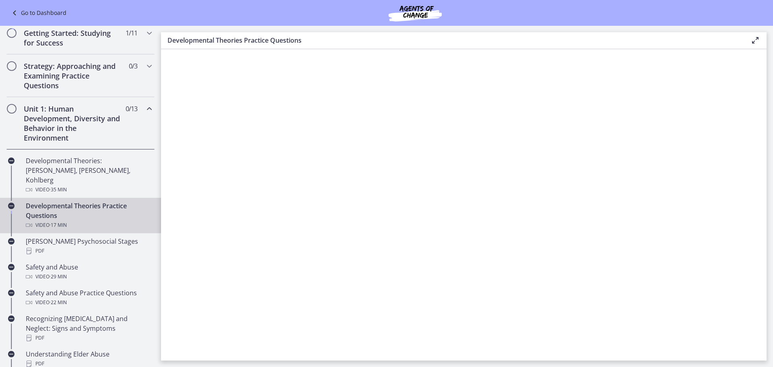
click at [16, 9] on icon at bounding box center [15, 13] width 11 height 10
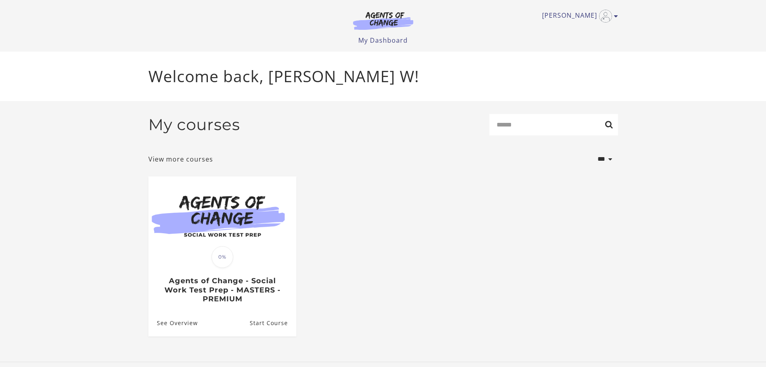
click at [379, 22] on img at bounding box center [383, 20] width 77 height 19
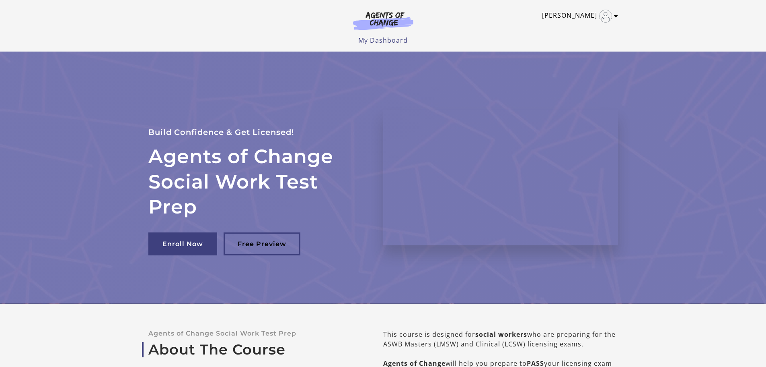
click at [615, 16] on icon "Toggle menu" at bounding box center [616, 16] width 4 height 6
click at [580, 56] on link "Sign Out" at bounding box center [585, 57] width 71 height 14
